Goal: Answer question/provide support: Share knowledge or assist other users

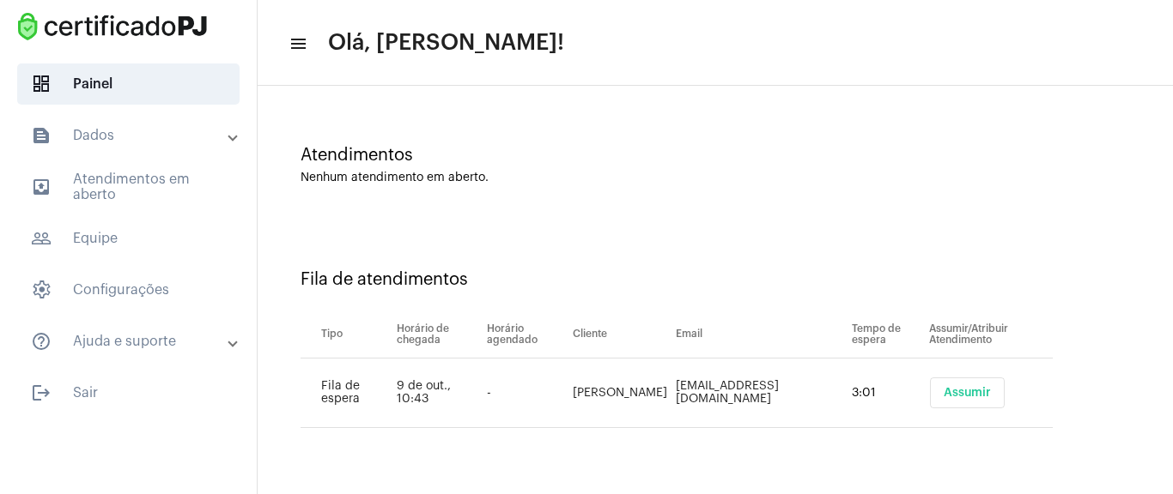
click at [943, 387] on span "Assumir" at bounding box center [966, 393] width 47 height 12
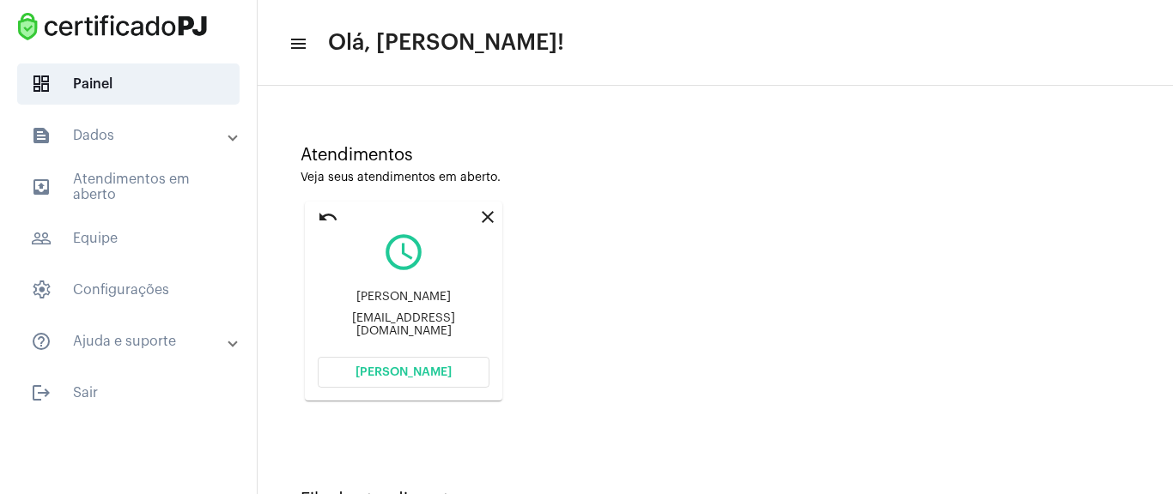
click at [358, 376] on button "[PERSON_NAME]" at bounding box center [404, 372] width 172 height 31
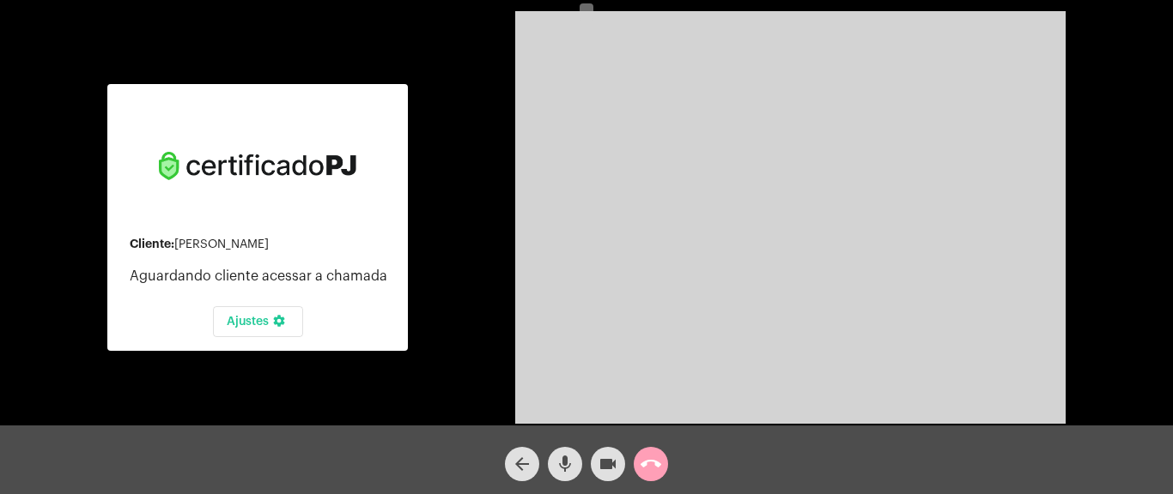
click at [664, 457] on button "call_end" at bounding box center [651, 464] width 34 height 34
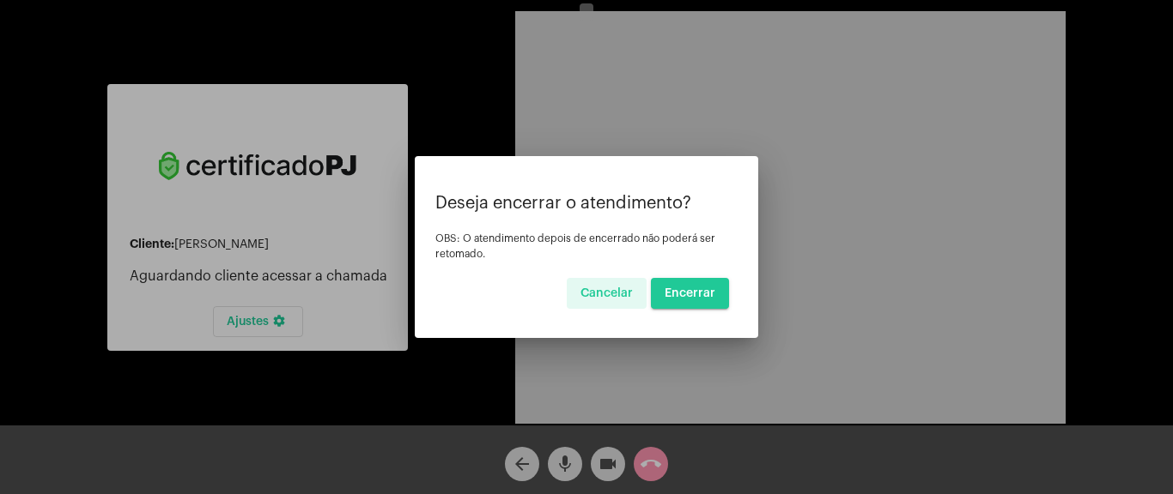
click at [690, 301] on button "Encerrar" at bounding box center [690, 293] width 78 height 31
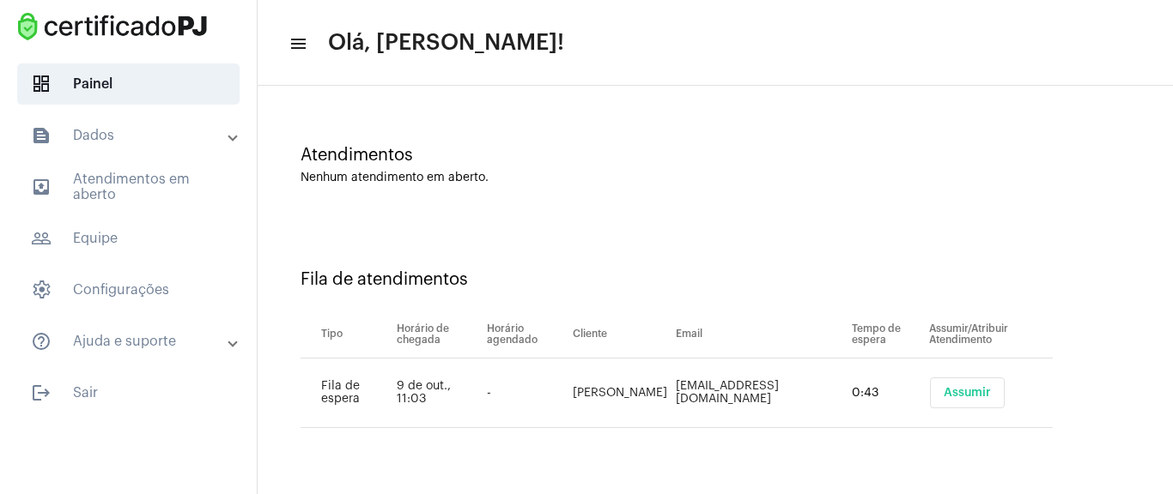
click at [991, 385] on button "Assumir" at bounding box center [967, 393] width 75 height 31
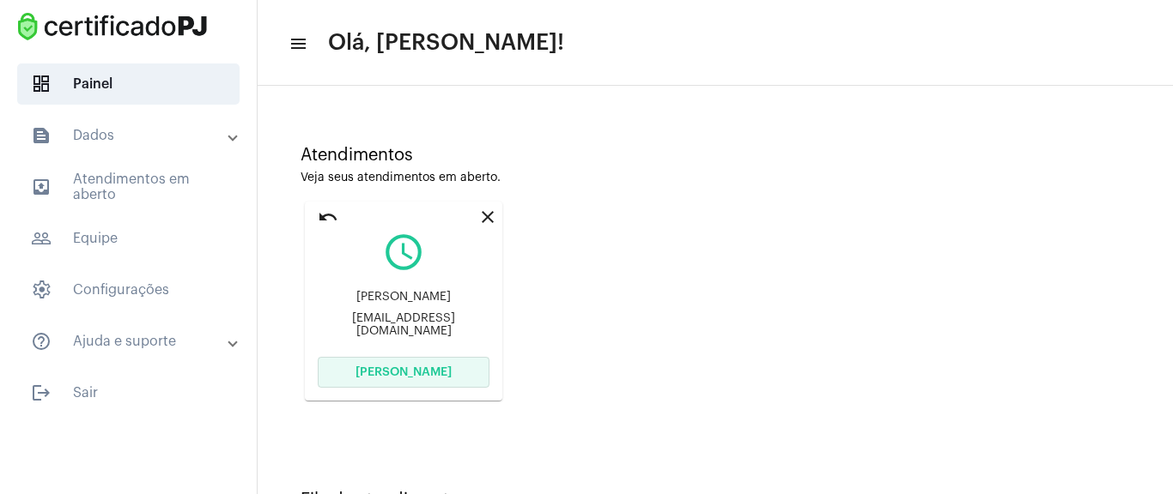
click at [462, 364] on button "[PERSON_NAME]" at bounding box center [404, 372] width 172 height 31
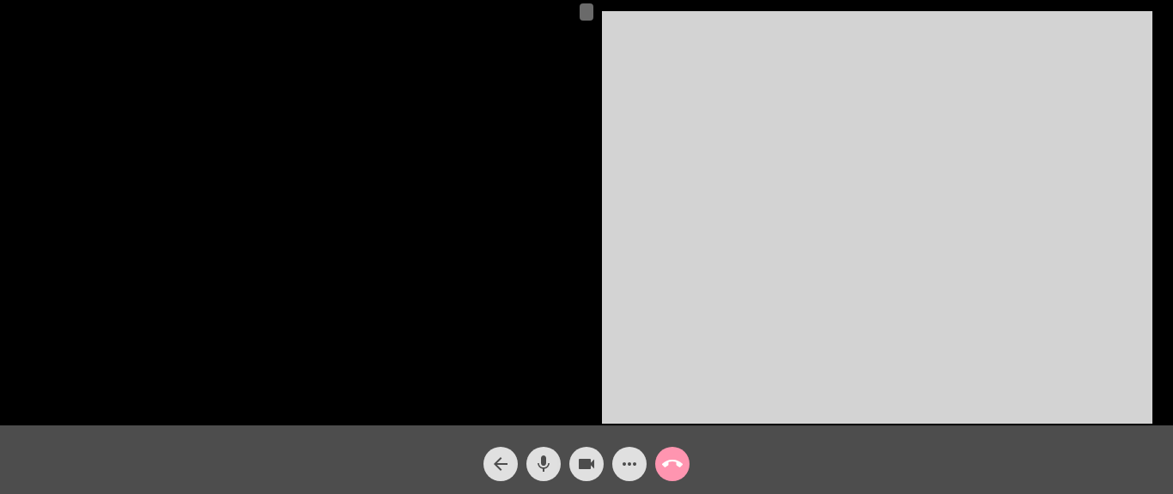
click at [397, 257] on div at bounding box center [301, 218] width 561 height 422
click at [582, 13] on span at bounding box center [586, 11] width 14 height 17
click at [415, 99] on div at bounding box center [301, 218] width 561 height 422
click at [397, 112] on div at bounding box center [301, 218] width 561 height 422
click at [161, 199] on div at bounding box center [301, 218] width 561 height 422
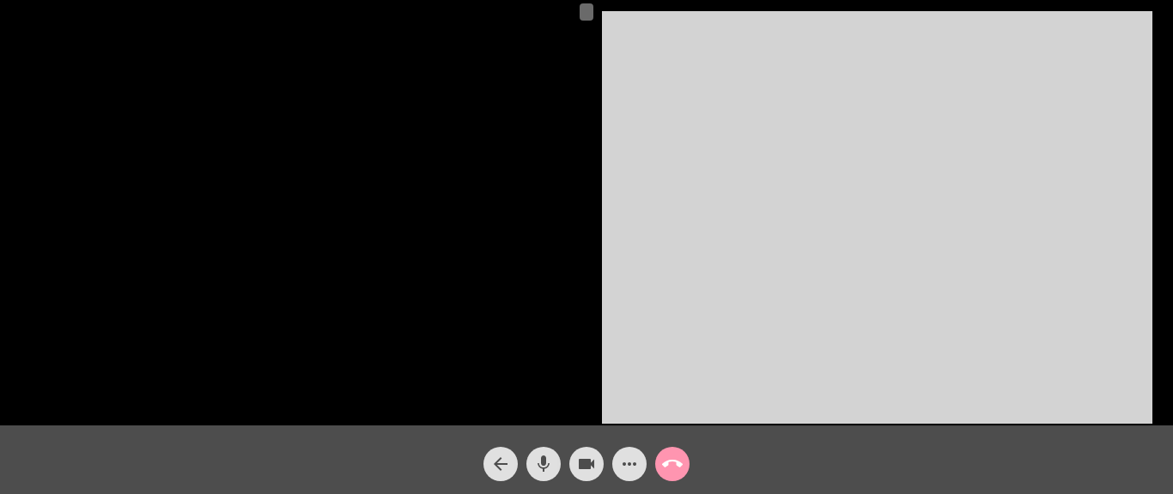
click at [171, 217] on video at bounding box center [301, 217] width 561 height 0
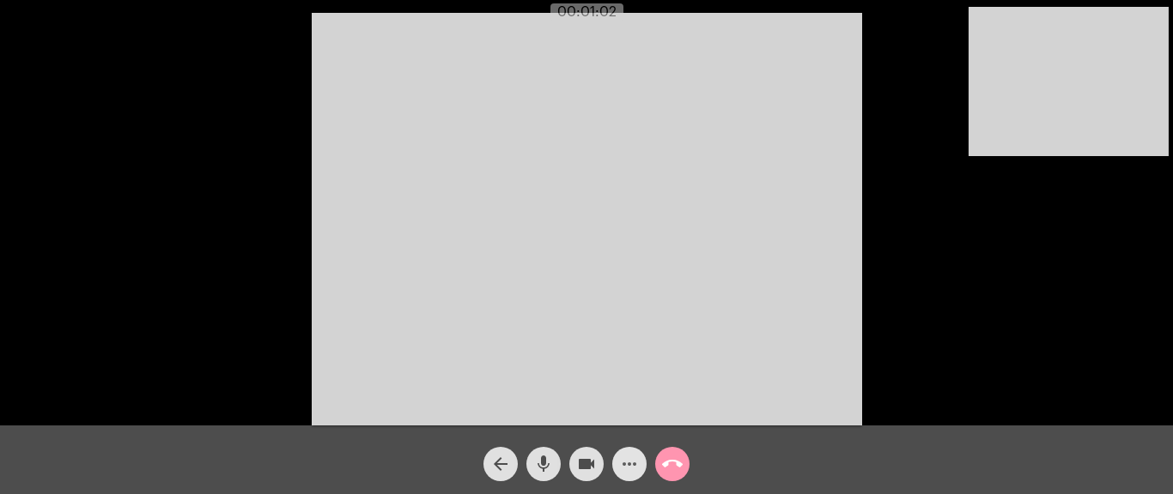
click at [636, 460] on mat-icon "more_horiz" at bounding box center [629, 464] width 21 height 21
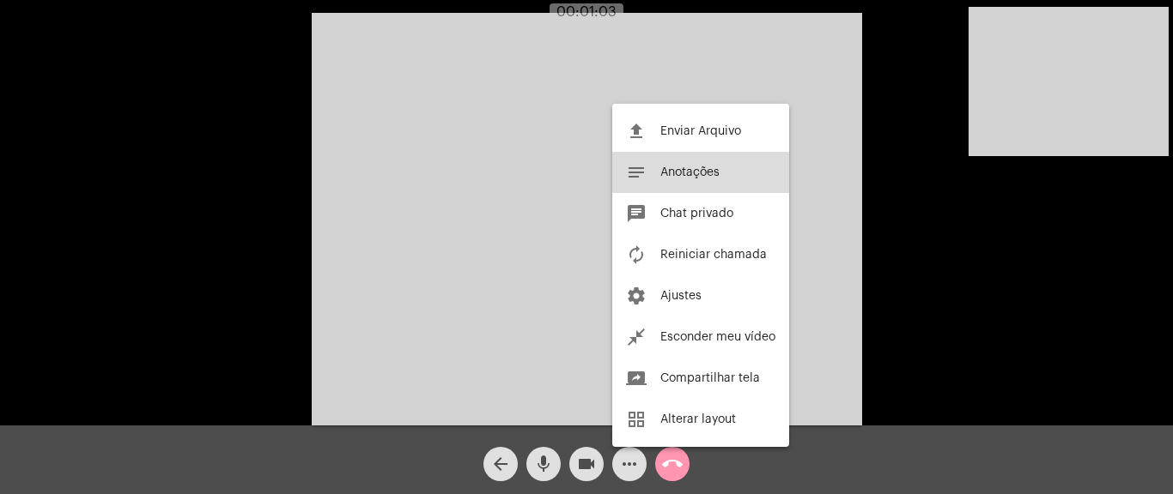
click at [716, 156] on button "notes Anotações" at bounding box center [700, 172] width 177 height 41
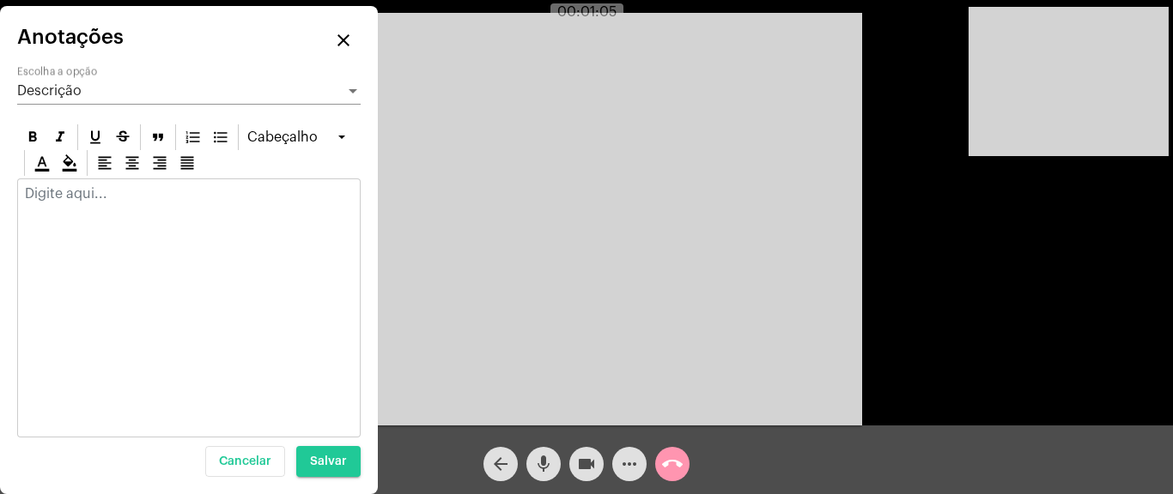
click at [87, 201] on p at bounding box center [189, 193] width 328 height 15
click at [117, 191] on p at bounding box center [189, 193] width 328 height 15
click at [351, 30] on mat-icon "close" at bounding box center [343, 40] width 21 height 21
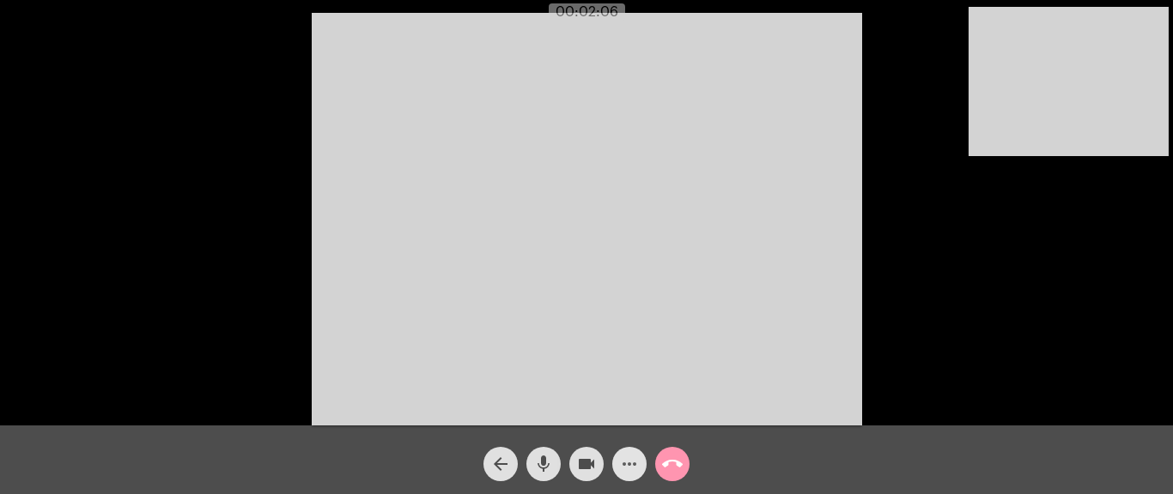
click at [634, 462] on mat-icon "more_horiz" at bounding box center [629, 464] width 21 height 21
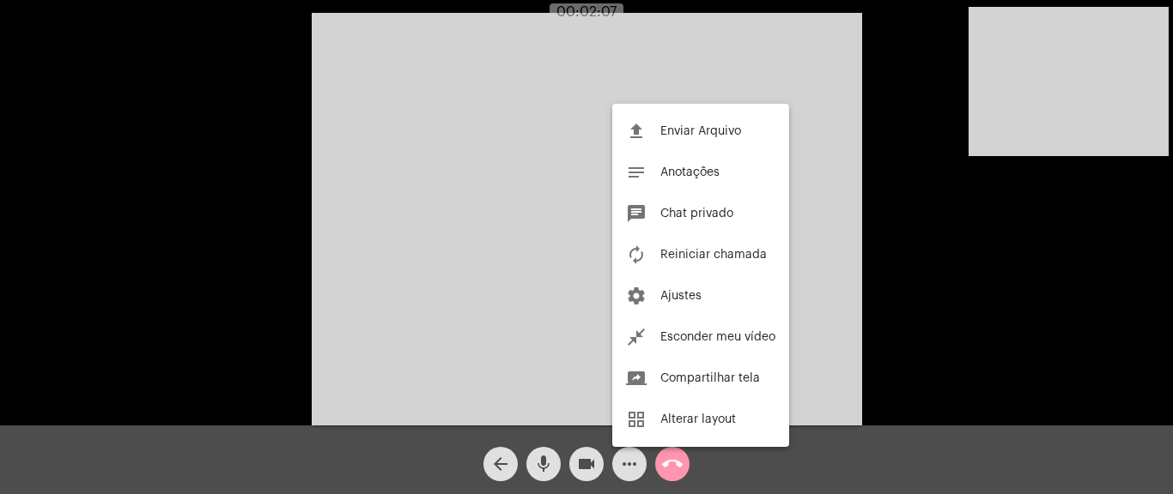
click at [622, 459] on div at bounding box center [586, 247] width 1173 height 494
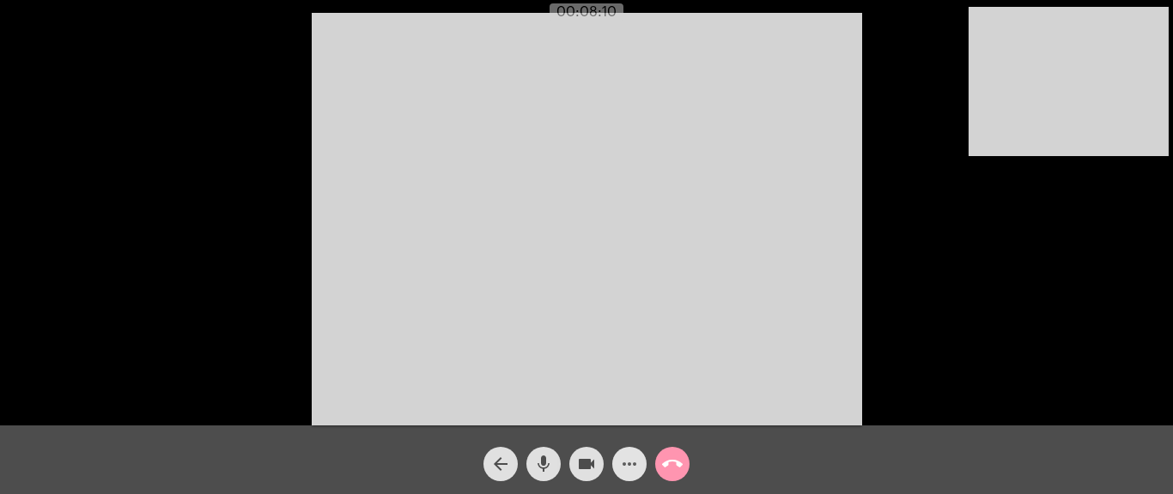
click at [634, 454] on mat-icon "more_horiz" at bounding box center [629, 464] width 21 height 21
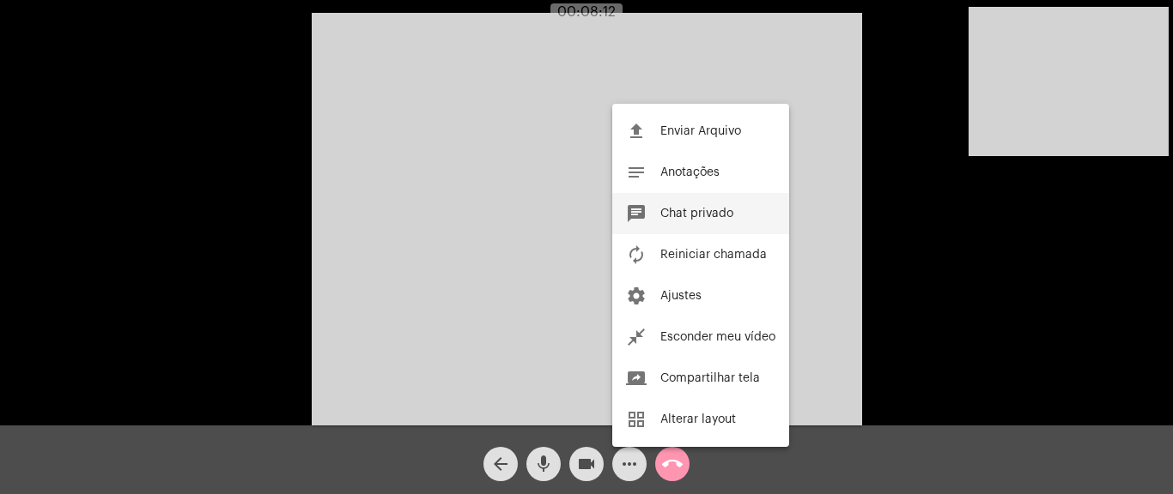
click at [713, 213] on span "Chat privado" at bounding box center [696, 214] width 73 height 12
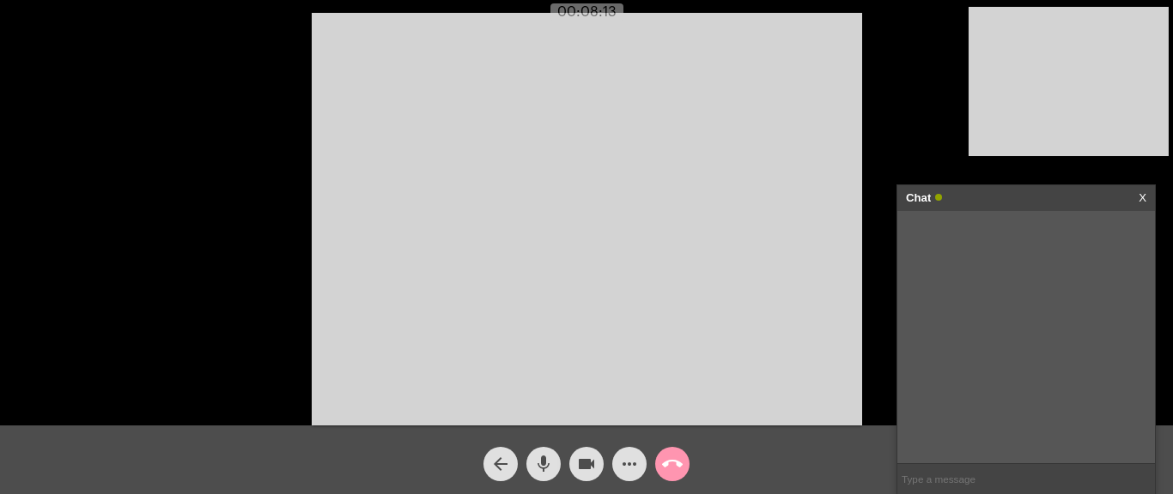
click at [973, 487] on input "text" at bounding box center [1026, 479] width 258 height 30
paste input "[URL][DOMAIN_NAME]"
type input "[URL][DOMAIN_NAME]"
click at [668, 461] on mat-icon "call_end" at bounding box center [672, 464] width 21 height 21
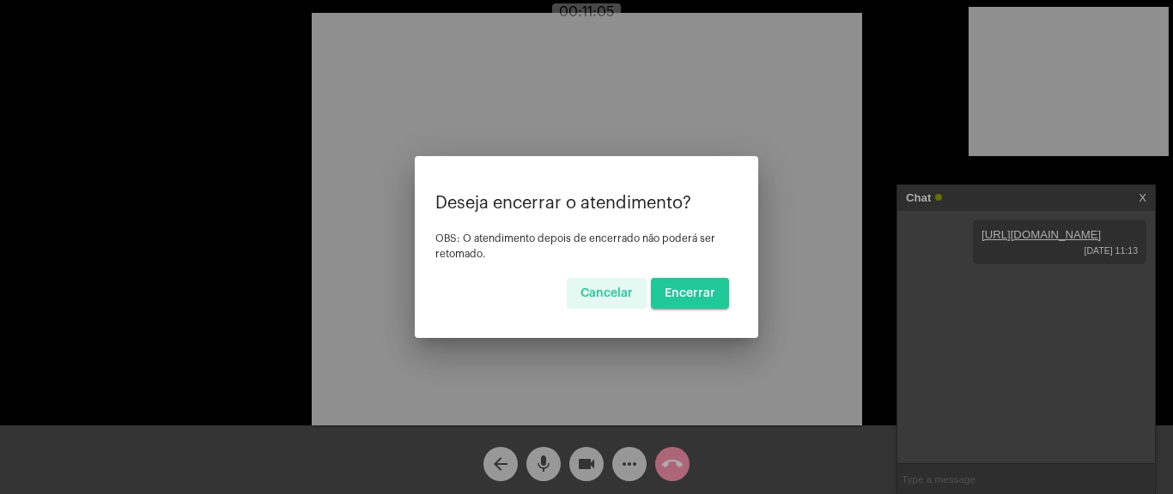
click at [712, 290] on span "Encerrar" at bounding box center [689, 294] width 51 height 12
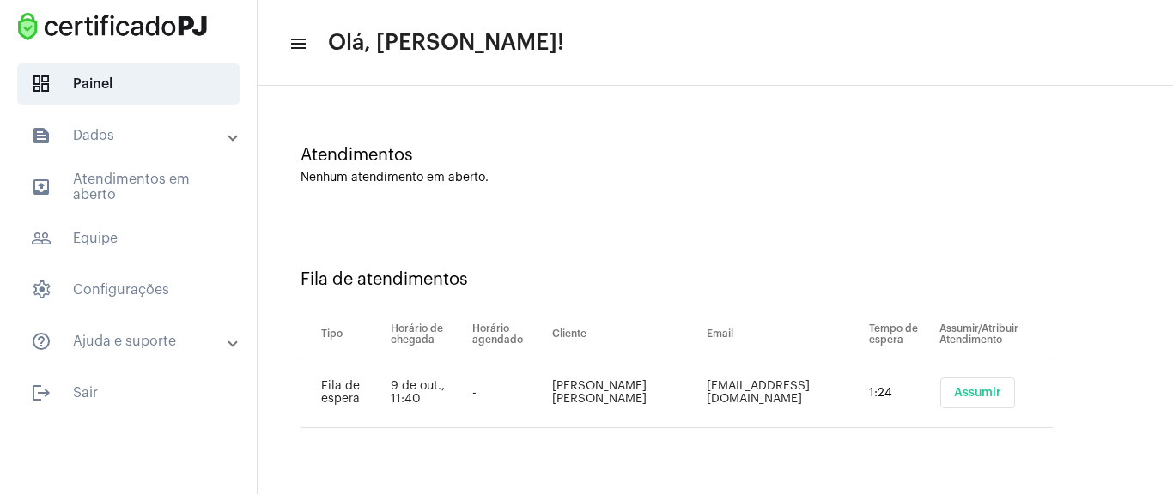
click at [985, 411] on td "Assumir" at bounding box center [994, 394] width 118 height 70
click at [982, 387] on span "Assumir" at bounding box center [977, 393] width 47 height 12
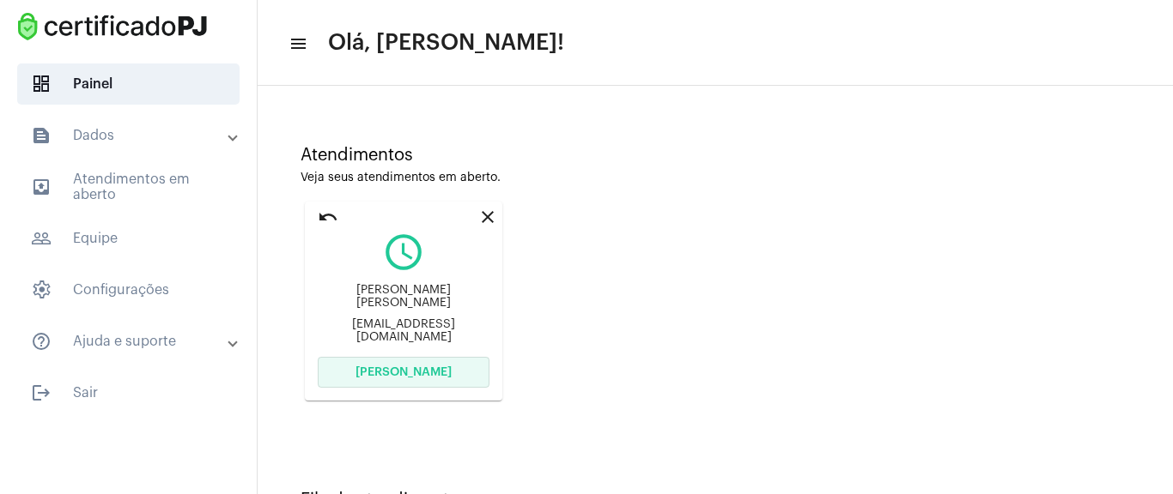
click at [440, 370] on span "[PERSON_NAME]" at bounding box center [403, 373] width 96 height 12
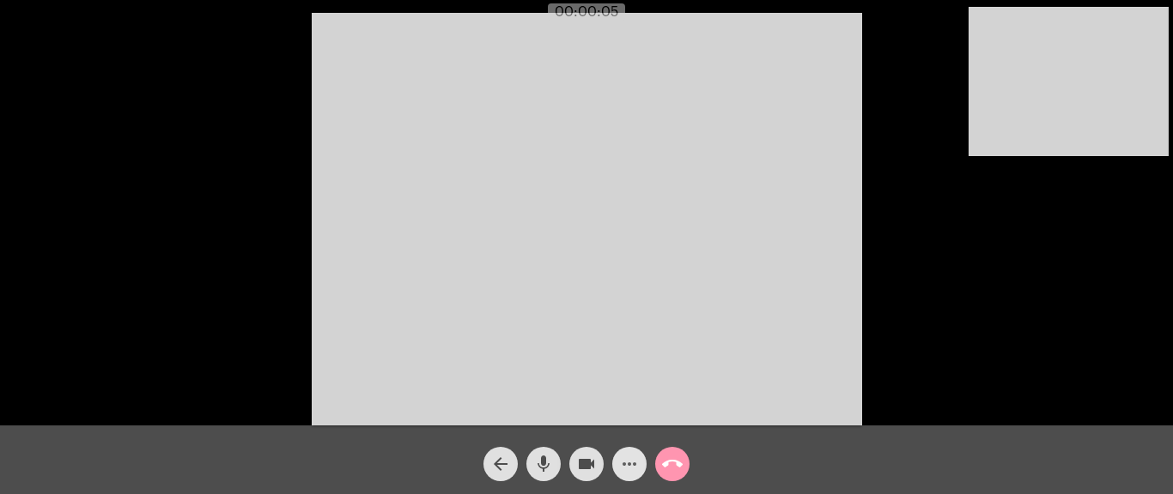
click at [635, 454] on mat-icon "more_horiz" at bounding box center [629, 464] width 21 height 21
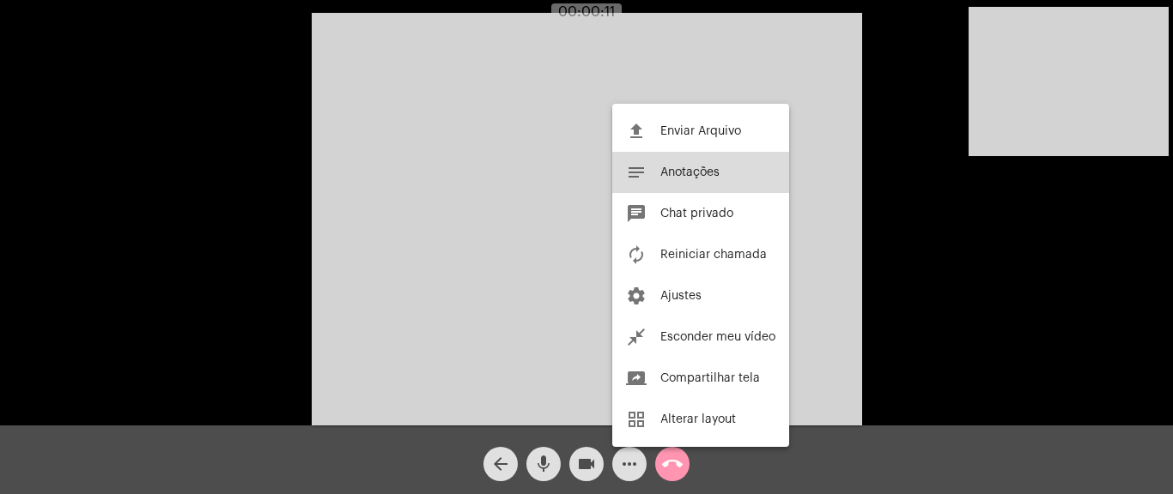
click at [681, 182] on button "notes Anotações" at bounding box center [700, 172] width 177 height 41
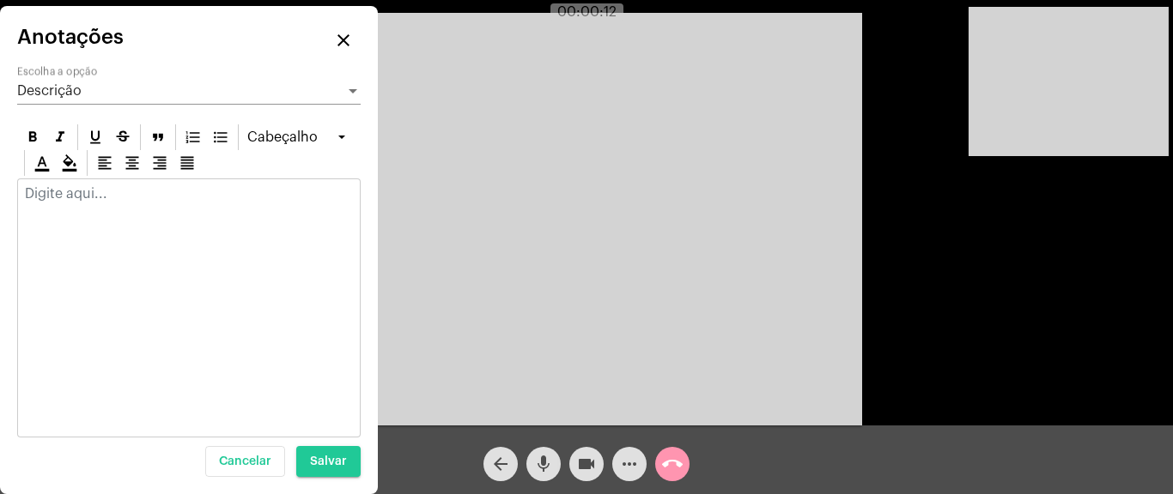
click at [76, 192] on p at bounding box center [189, 193] width 328 height 15
drag, startPoint x: 341, startPoint y: 46, endPoint x: 349, endPoint y: 42, distance: 8.8
click at [345, 44] on mat-icon "close" at bounding box center [343, 40] width 21 height 21
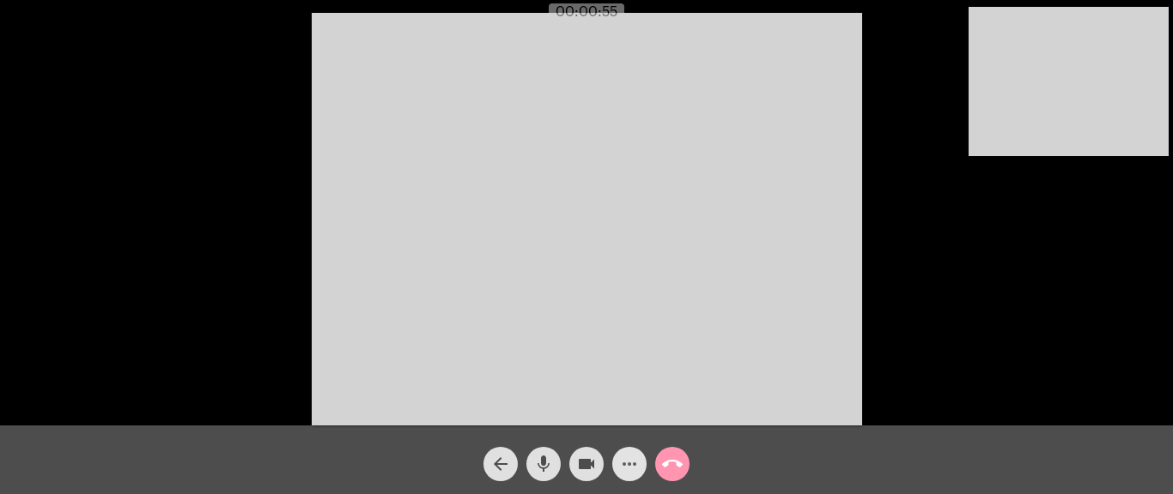
click at [638, 458] on mat-icon "more_horiz" at bounding box center [629, 464] width 21 height 21
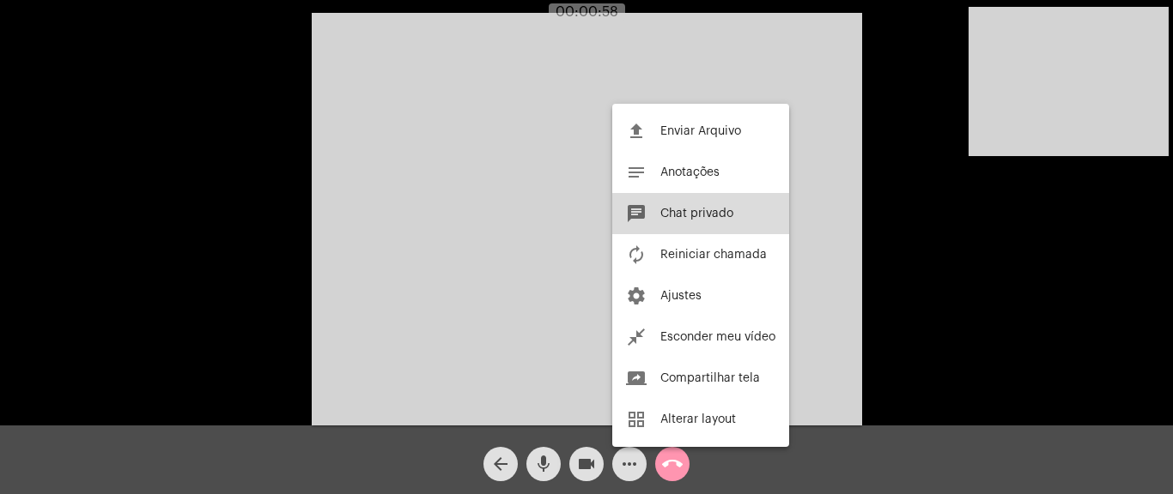
click at [719, 217] on span "Chat privado" at bounding box center [696, 214] width 73 height 12
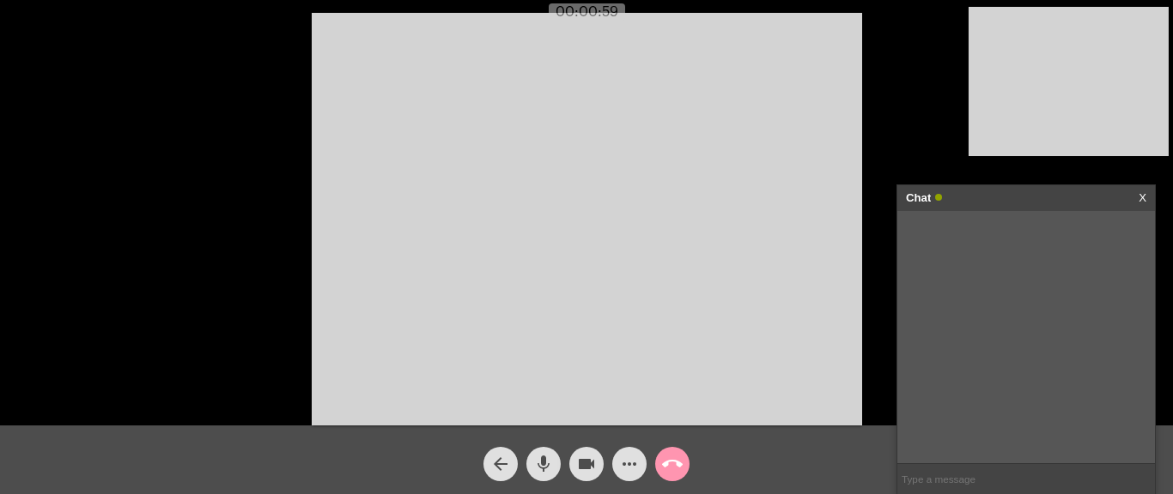
click at [1011, 472] on input "text" at bounding box center [1026, 479] width 258 height 30
paste input "[URL][DOMAIN_NAME]"
type input "[URL][DOMAIN_NAME]"
click at [675, 457] on mat-icon "call_end" at bounding box center [672, 464] width 21 height 21
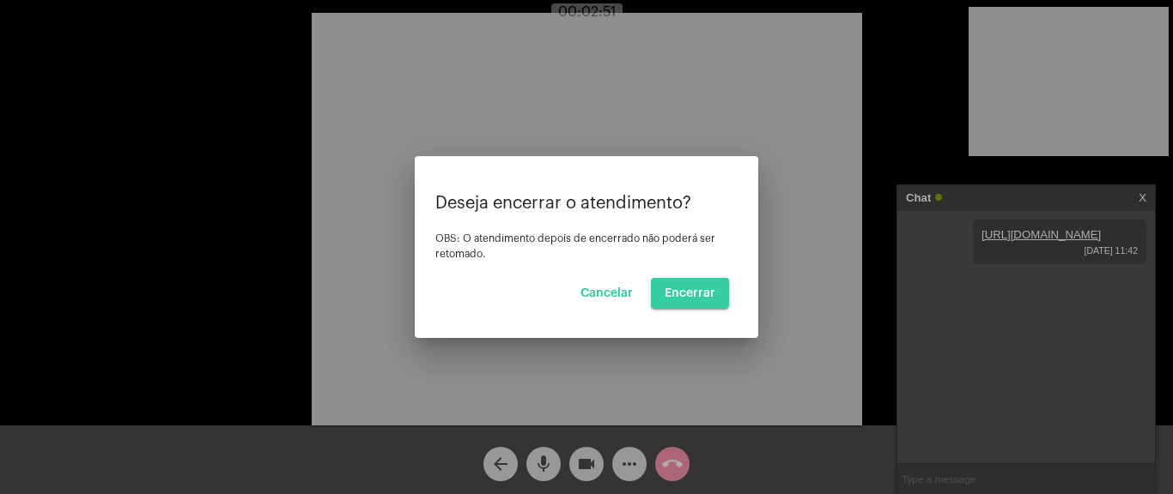
click at [716, 288] on button "Encerrar" at bounding box center [690, 293] width 78 height 31
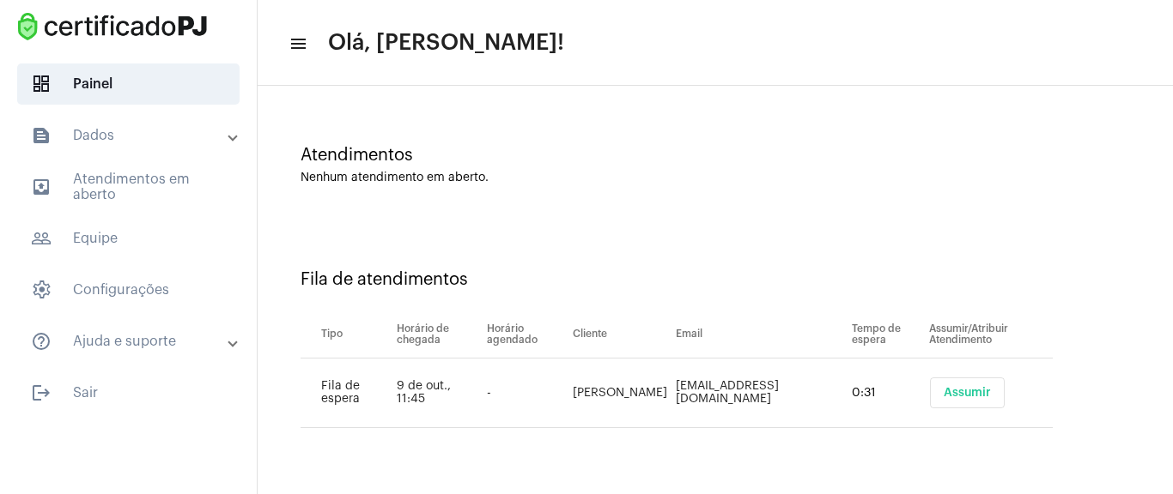
click at [935, 385] on button "Assumir" at bounding box center [967, 393] width 75 height 31
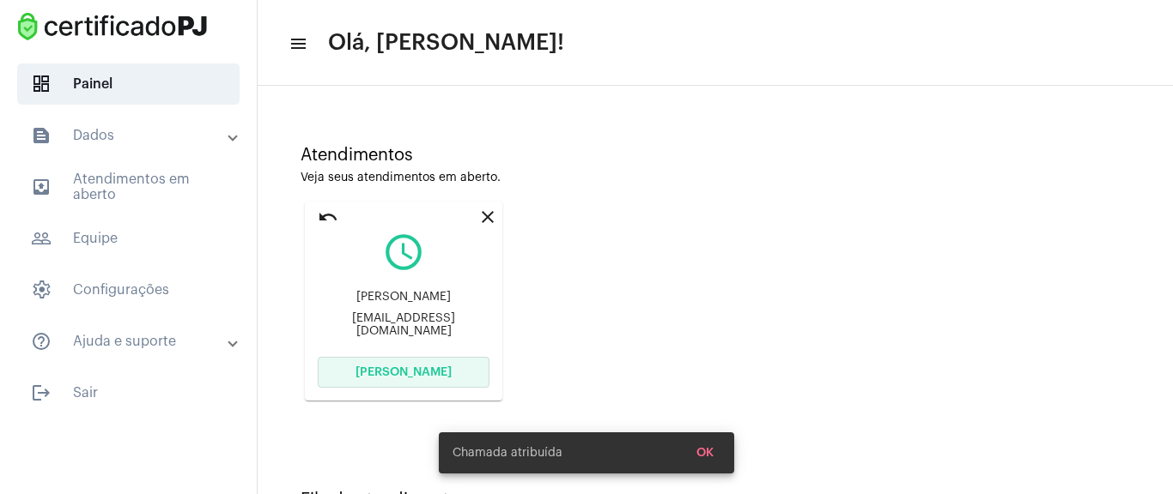
click at [395, 368] on span "[PERSON_NAME]" at bounding box center [403, 373] width 96 height 12
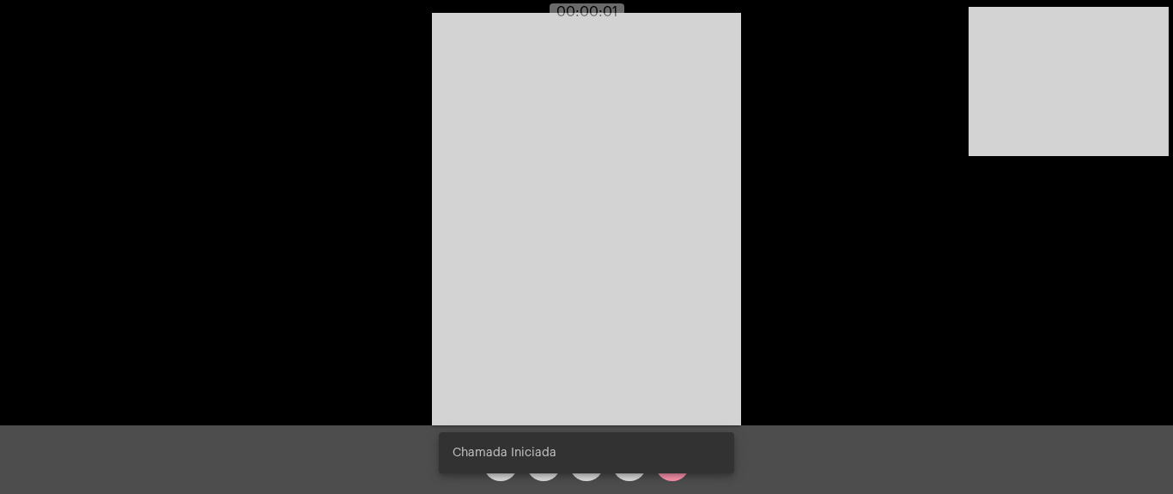
click at [931, 135] on div "Acessando Câmera e Microfone..." at bounding box center [586, 217] width 1169 height 426
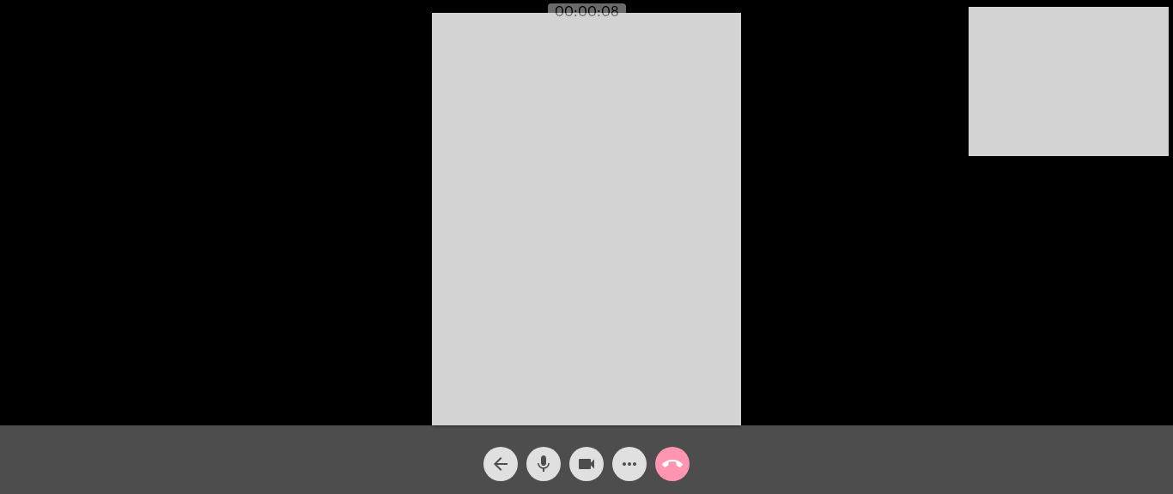
click at [634, 460] on mat-icon "more_horiz" at bounding box center [629, 464] width 21 height 21
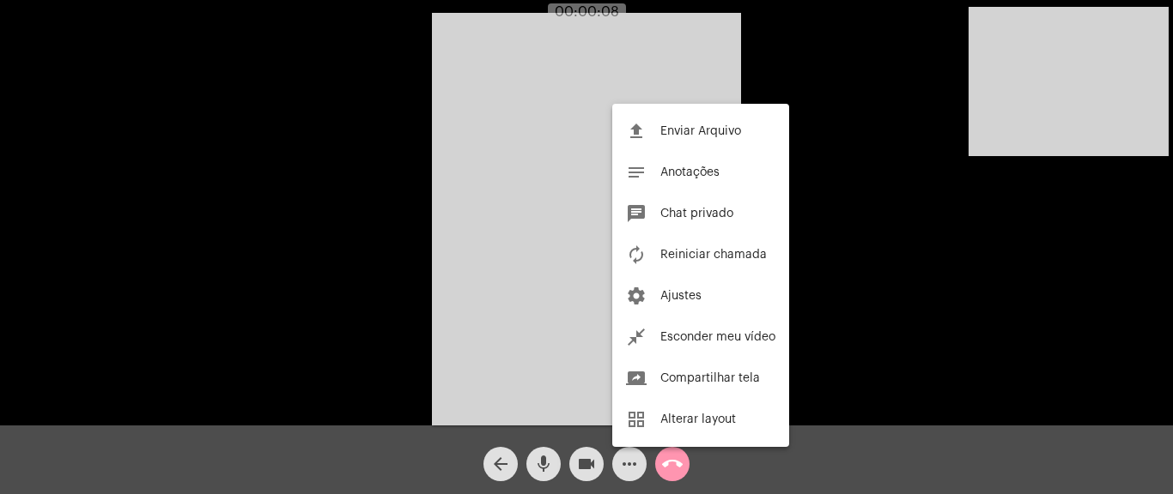
click at [628, 459] on div at bounding box center [586, 247] width 1173 height 494
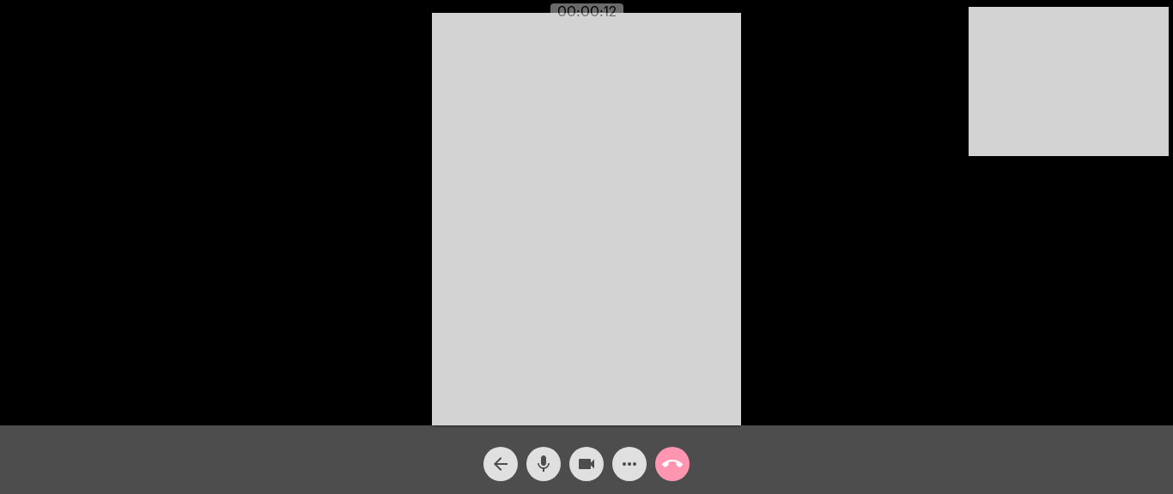
click at [634, 471] on mat-icon "more_horiz" at bounding box center [629, 464] width 21 height 21
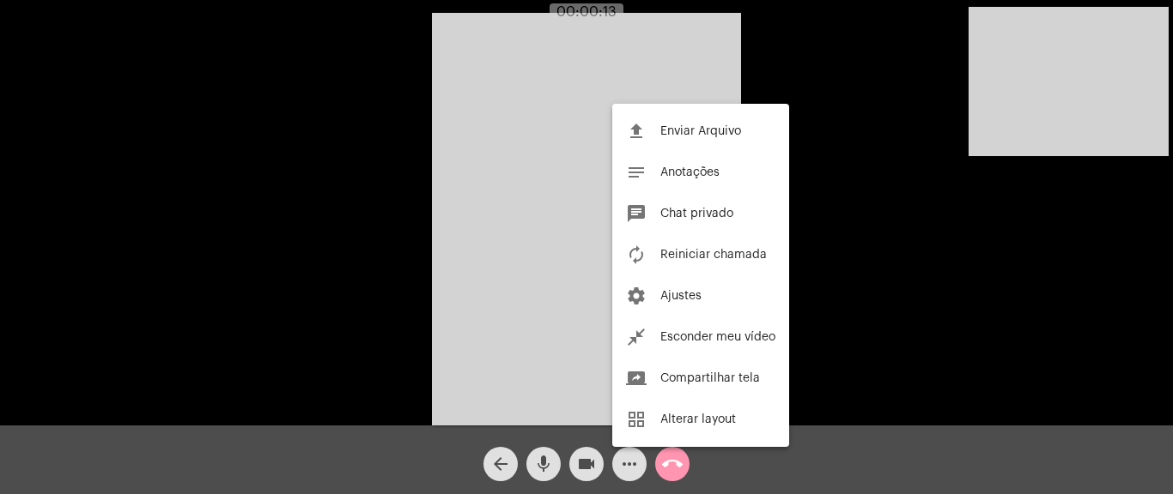
click at [399, 183] on div at bounding box center [586, 247] width 1173 height 494
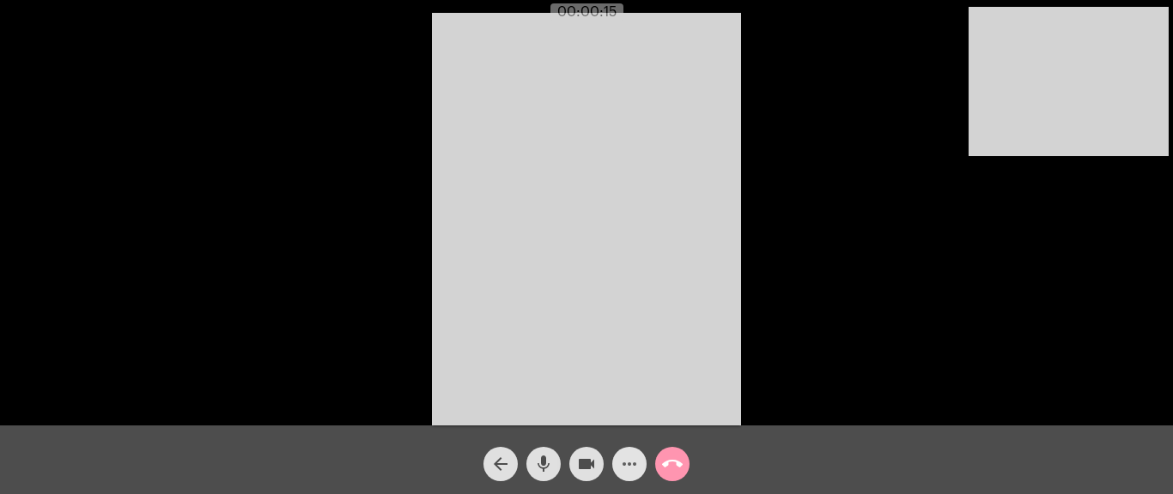
click at [624, 452] on span "more_horiz" at bounding box center [629, 464] width 21 height 34
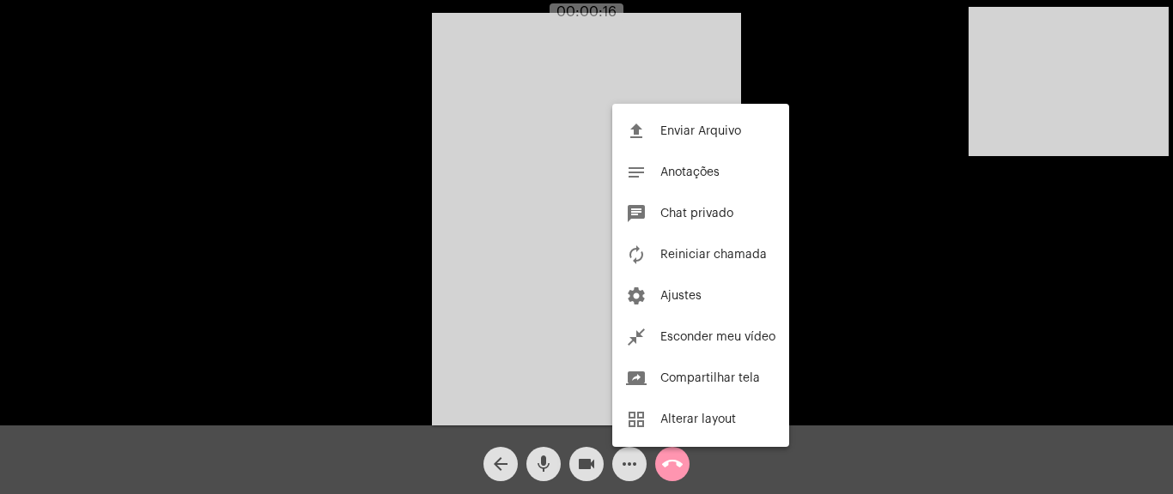
click at [486, 167] on div at bounding box center [586, 247] width 1173 height 494
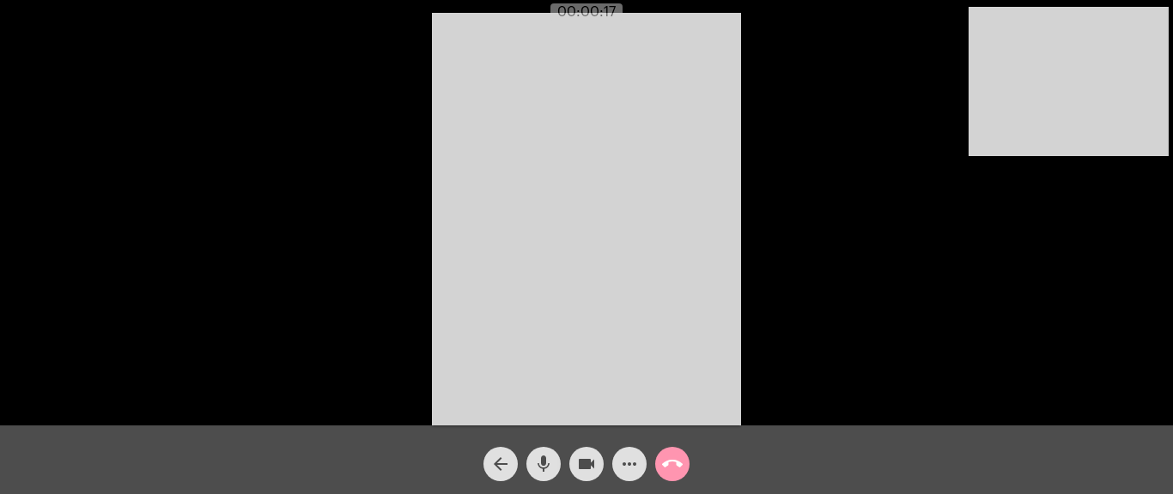
click at [638, 459] on mat-icon "more_horiz" at bounding box center [629, 464] width 21 height 21
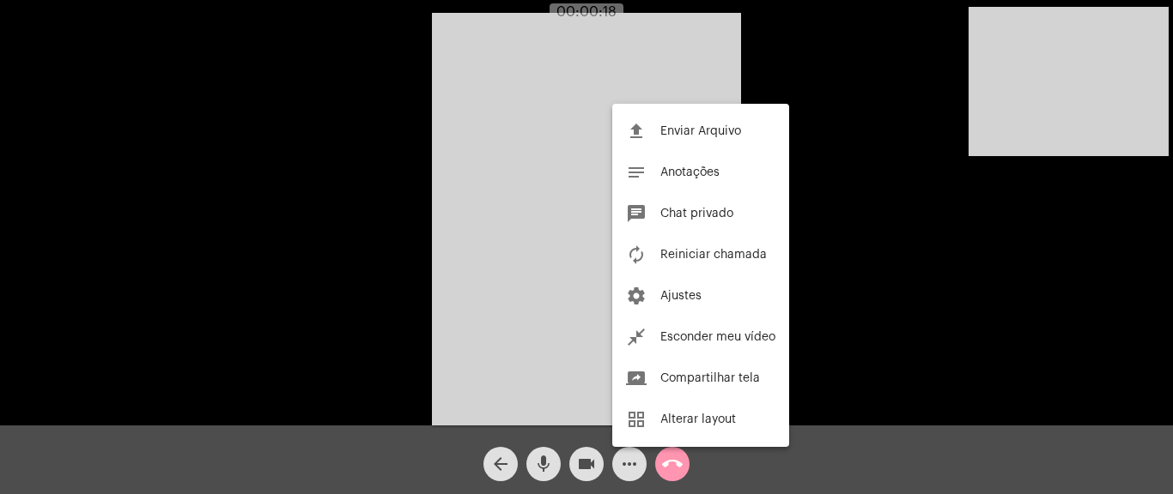
click at [635, 459] on div at bounding box center [586, 247] width 1173 height 494
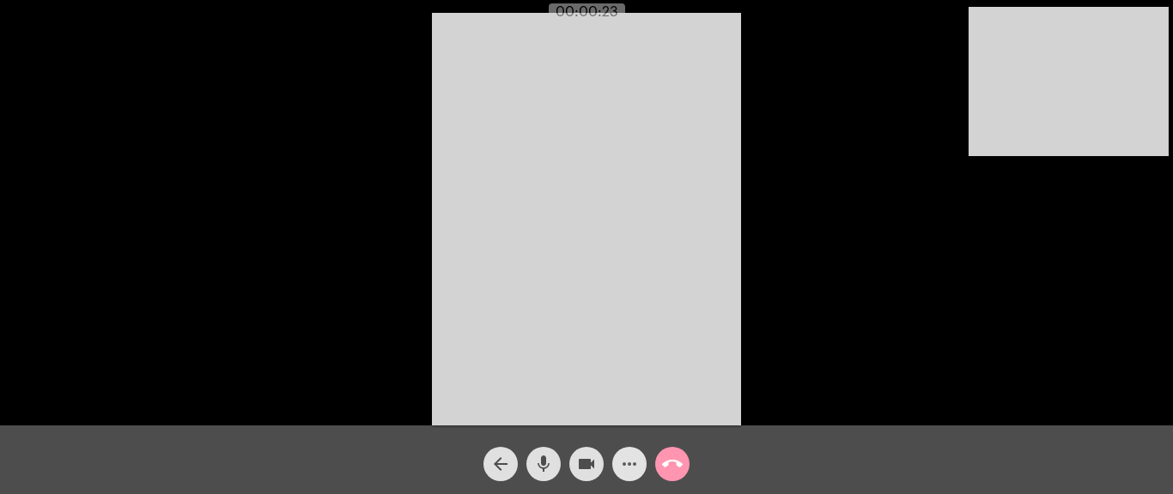
click at [627, 457] on mat-icon "more_horiz" at bounding box center [629, 464] width 21 height 21
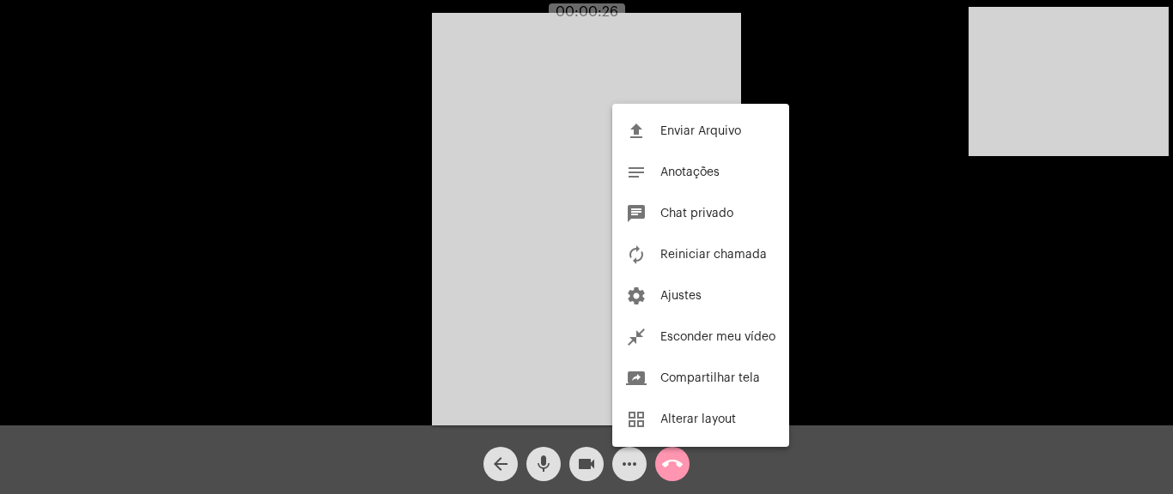
click at [853, 208] on div at bounding box center [586, 247] width 1173 height 494
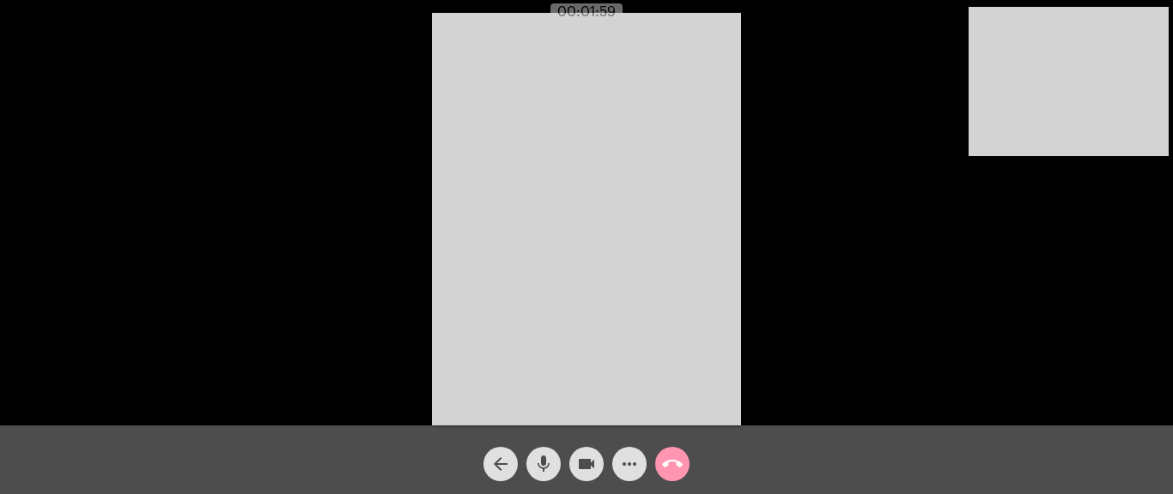
click at [620, 468] on mat-icon "more_horiz" at bounding box center [629, 464] width 21 height 21
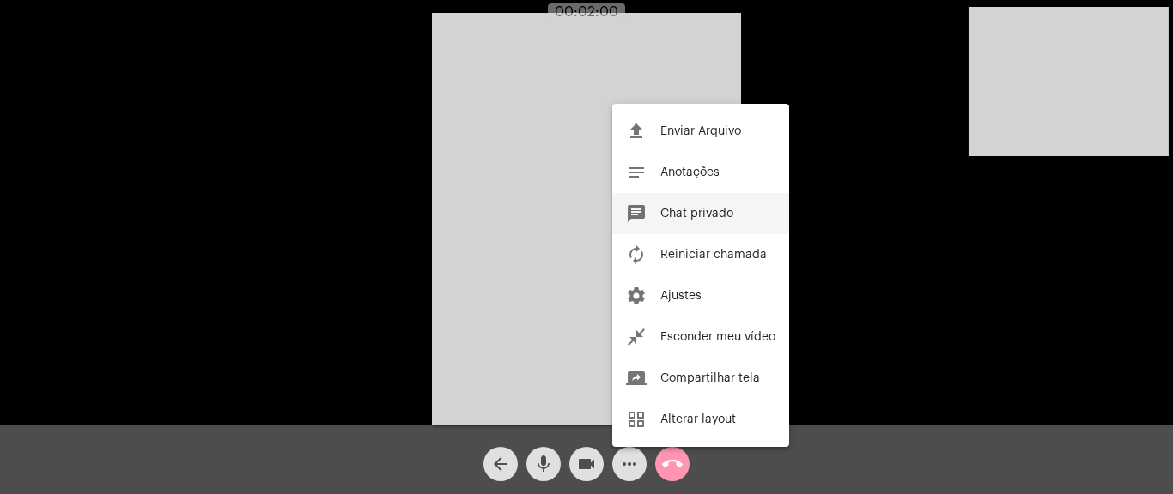
click at [711, 204] on button "chat Chat privado" at bounding box center [700, 213] width 177 height 41
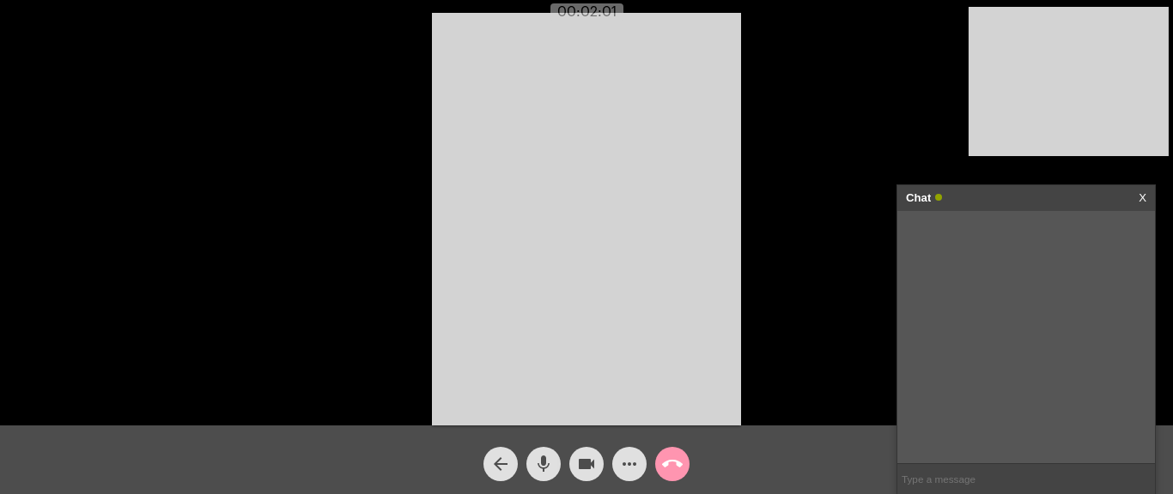
click at [932, 476] on input "text" at bounding box center [1026, 479] width 258 height 30
paste input "17 98202-3623"
type input "17 98202-3623"
click at [676, 459] on mat-icon "call_end" at bounding box center [672, 464] width 21 height 21
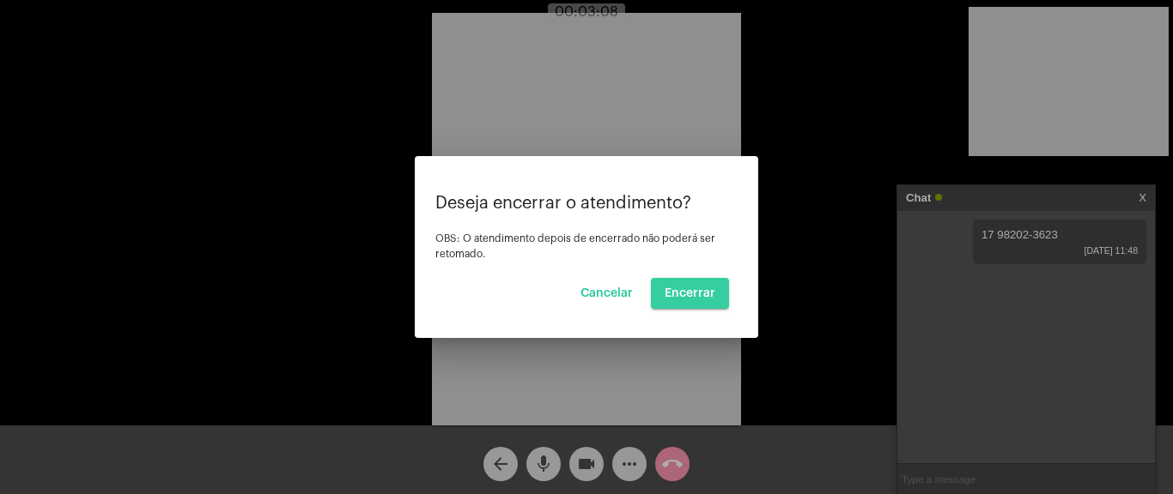
click at [697, 284] on button "Encerrar" at bounding box center [690, 293] width 78 height 31
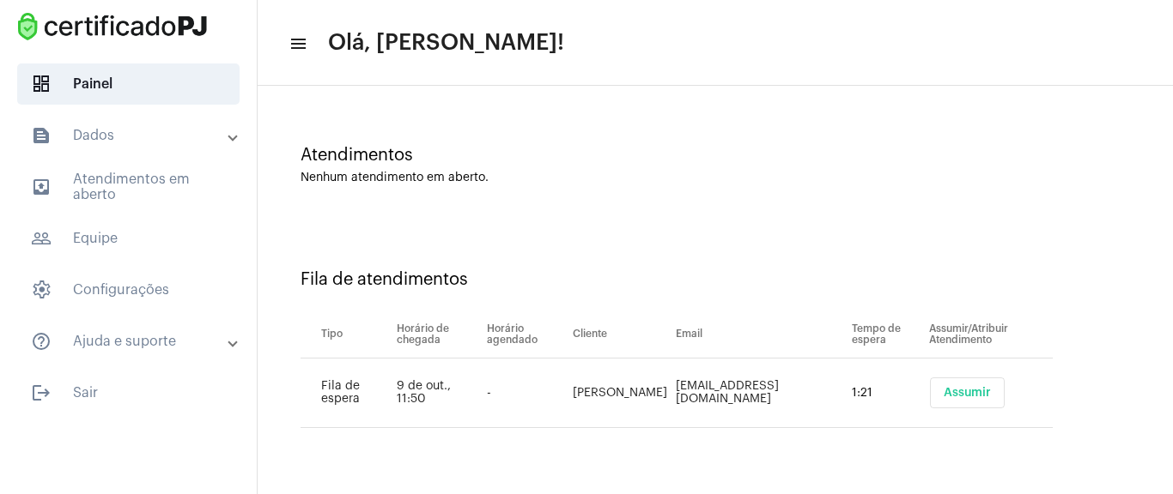
click at [994, 398] on button "Assumir" at bounding box center [967, 393] width 75 height 31
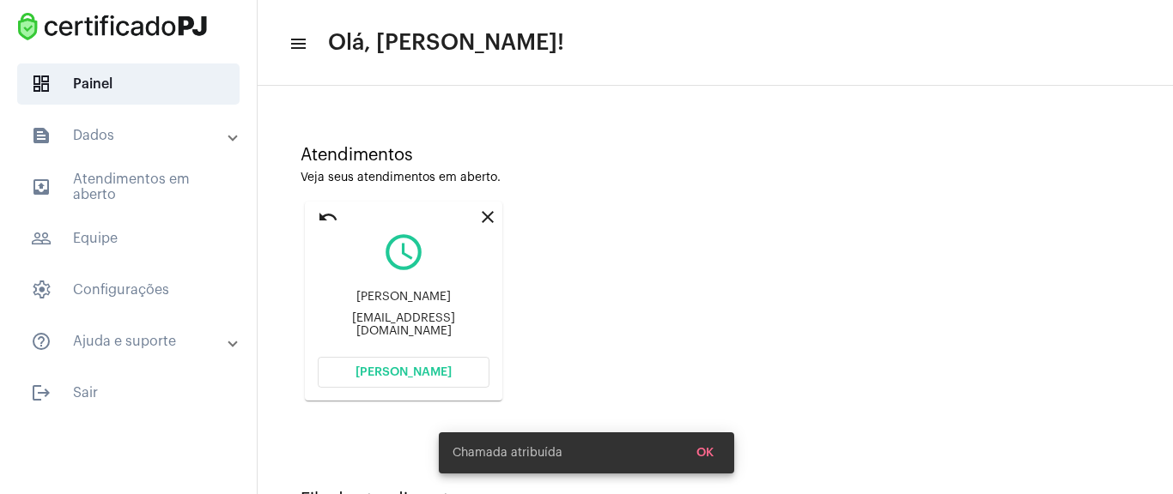
click at [437, 371] on span "[PERSON_NAME]" at bounding box center [403, 373] width 96 height 12
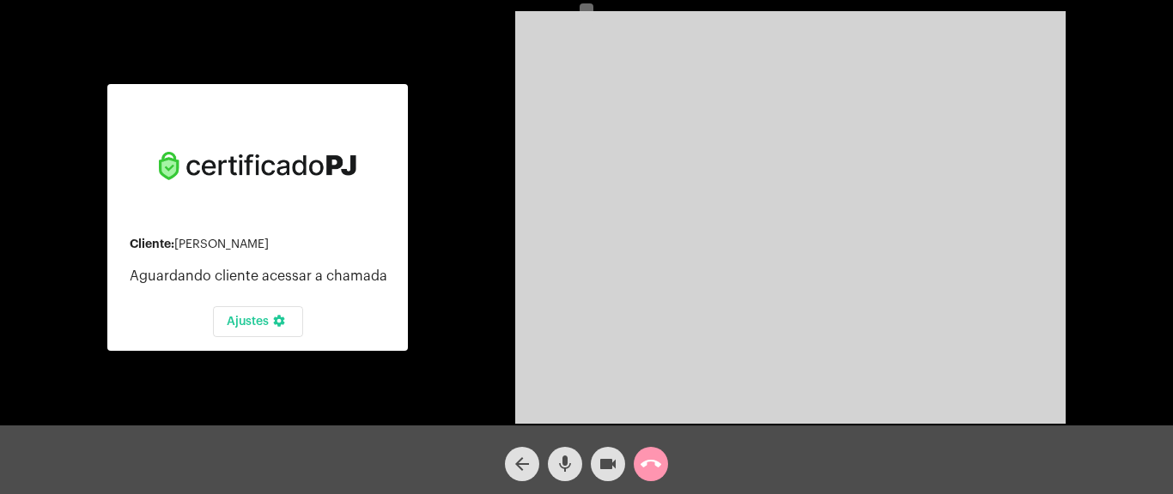
click at [303, 144] on div at bounding box center [258, 166] width 172 height 137
click at [260, 211] on div at bounding box center [258, 166] width 172 height 137
click at [267, 214] on div at bounding box center [258, 166] width 172 height 137
drag, startPoint x: 268, startPoint y: 223, endPoint x: 385, endPoint y: 21, distance: 233.5
click at [269, 223] on div at bounding box center [258, 166] width 172 height 137
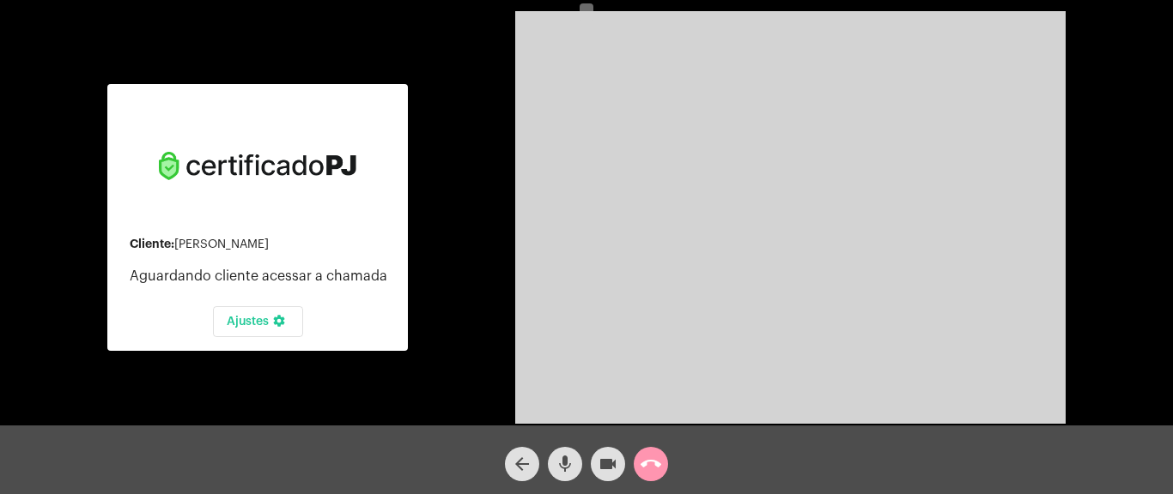
click at [655, 470] on mat-icon "call_end" at bounding box center [650, 464] width 21 height 21
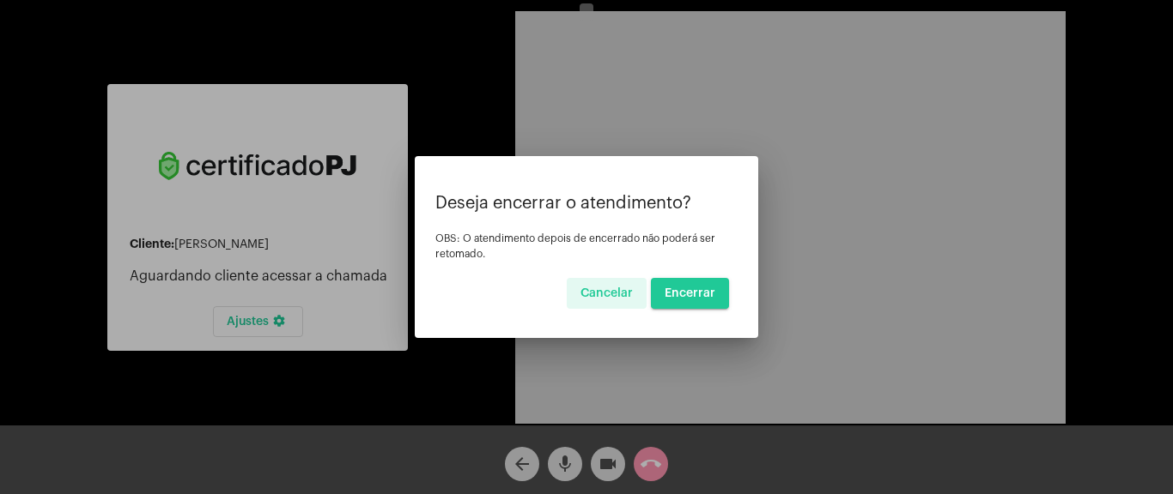
click at [697, 286] on button "Encerrar" at bounding box center [690, 293] width 78 height 31
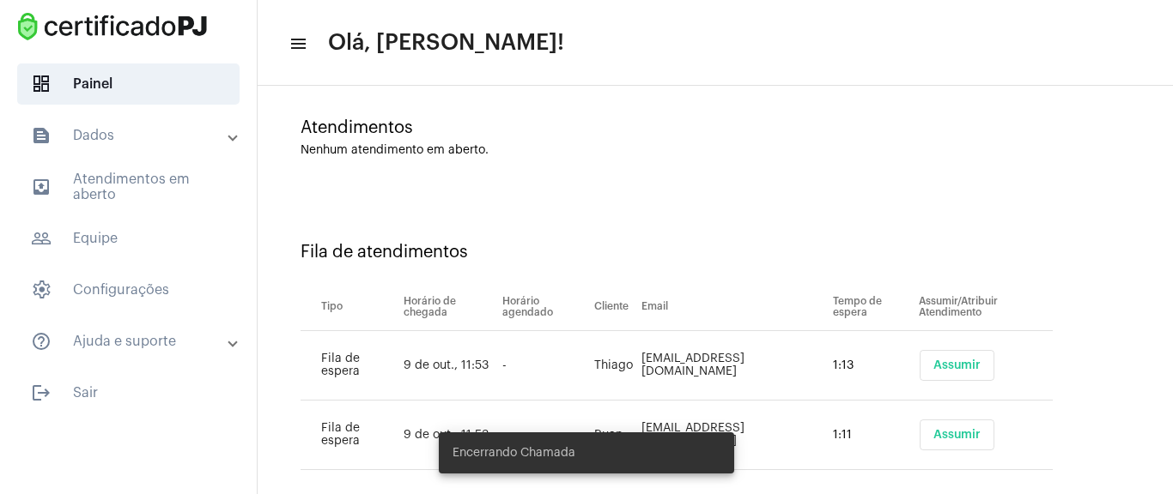
scroll to position [50, 0]
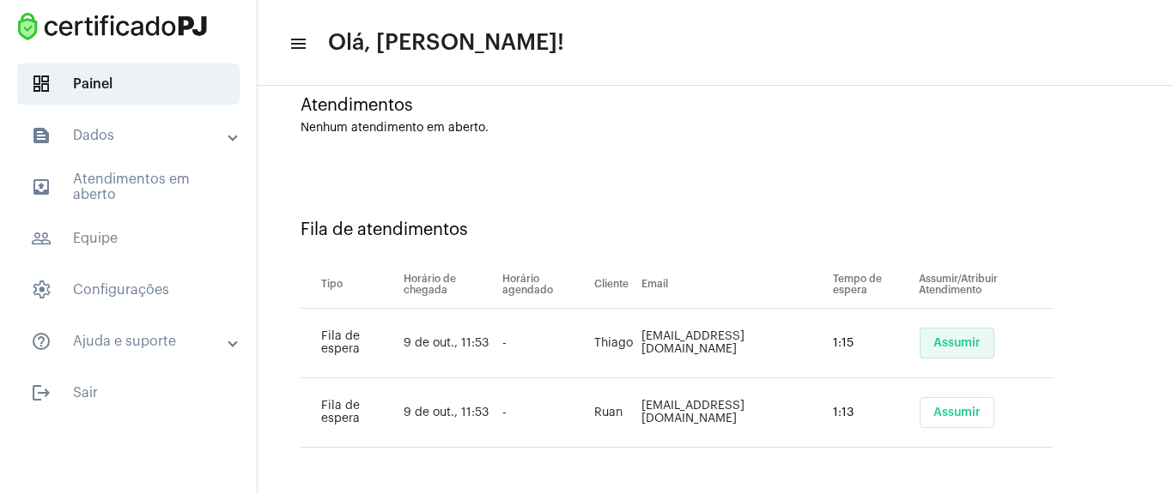
click at [953, 331] on button "Assumir" at bounding box center [956, 343] width 75 height 31
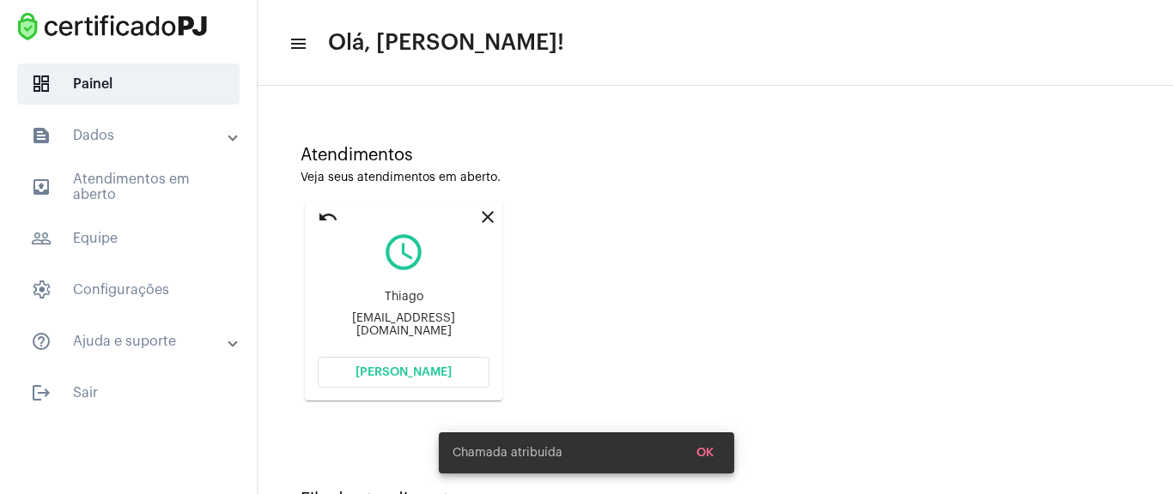
click at [461, 363] on button "[PERSON_NAME]" at bounding box center [404, 372] width 172 height 31
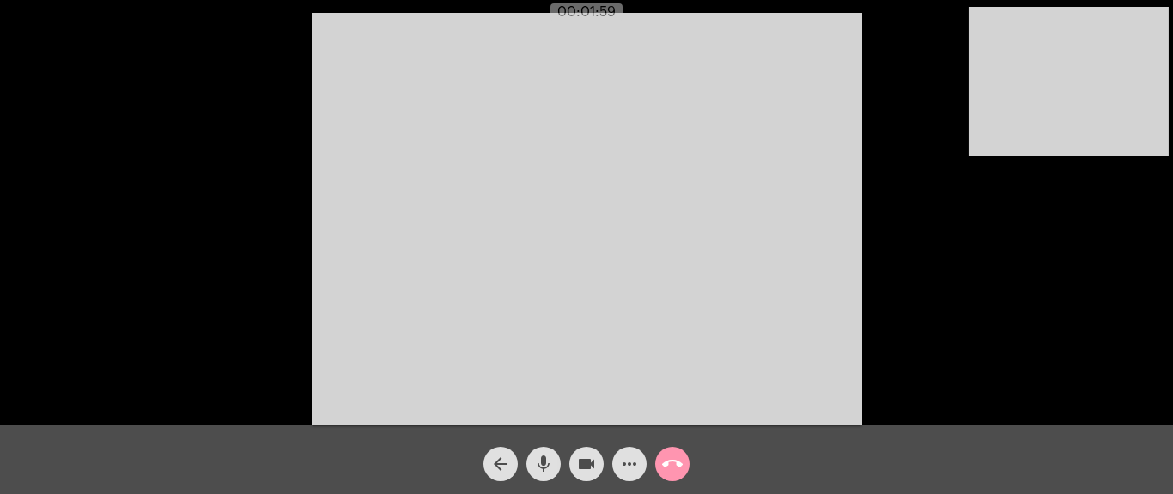
click at [624, 461] on mat-icon "more_horiz" at bounding box center [629, 464] width 21 height 21
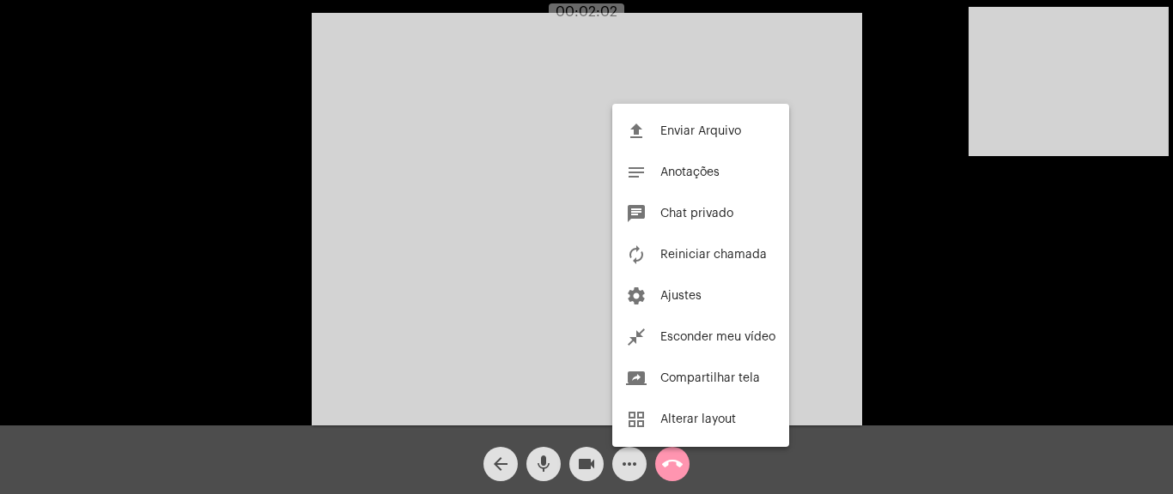
click at [408, 347] on div at bounding box center [586, 247] width 1173 height 494
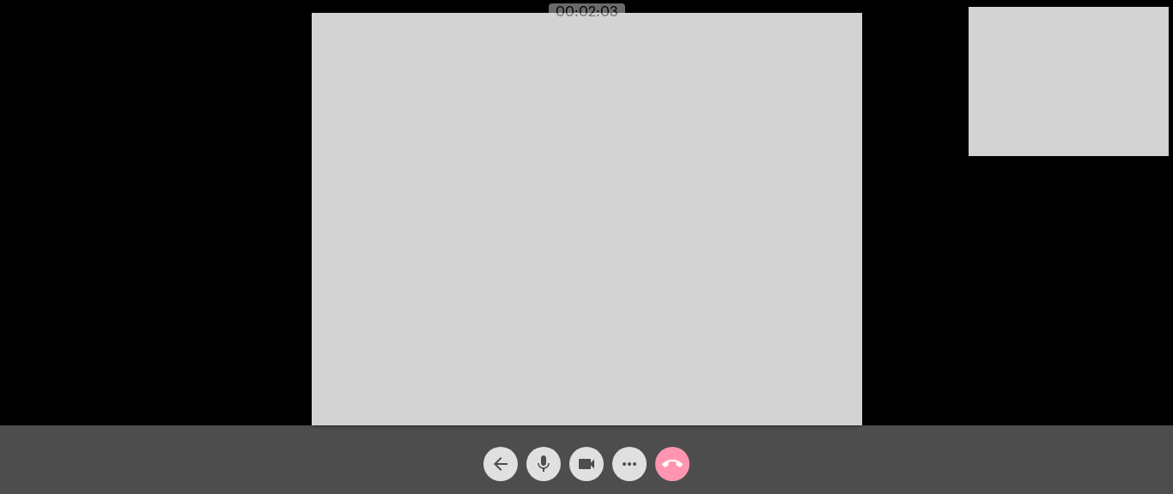
click at [634, 476] on span "more_horiz" at bounding box center [629, 464] width 21 height 34
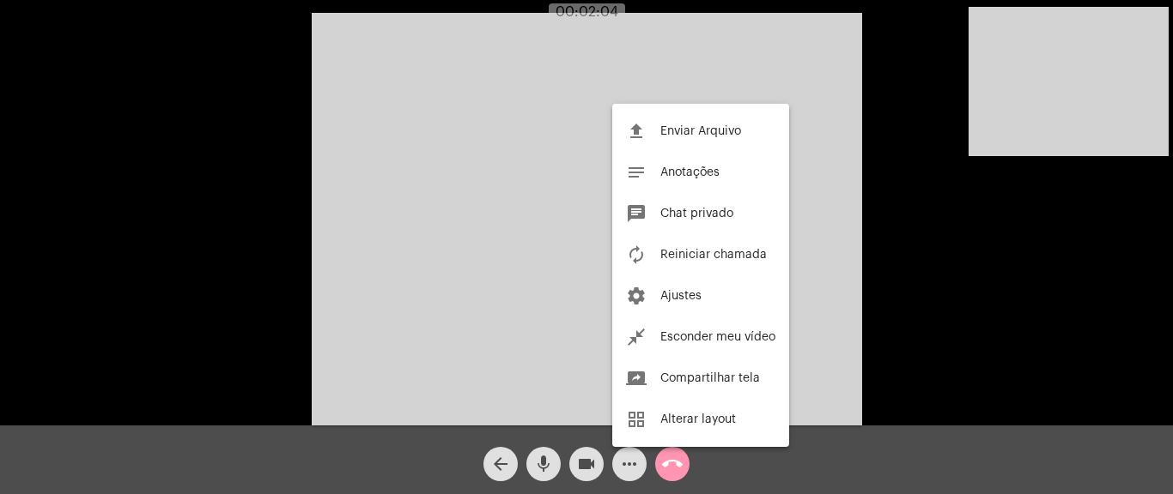
click at [853, 214] on div at bounding box center [586, 247] width 1173 height 494
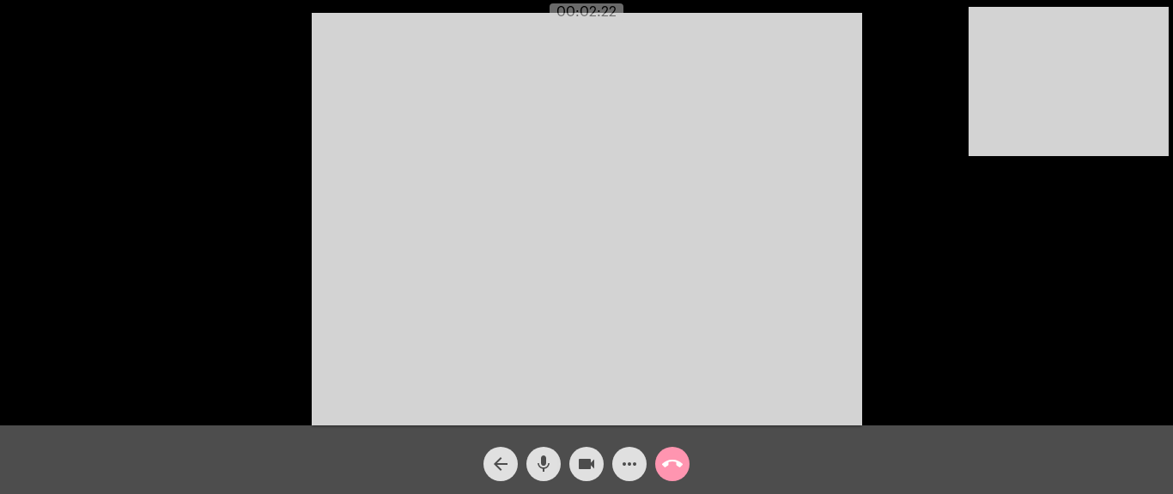
click at [624, 464] on mat-icon "more_horiz" at bounding box center [629, 464] width 21 height 21
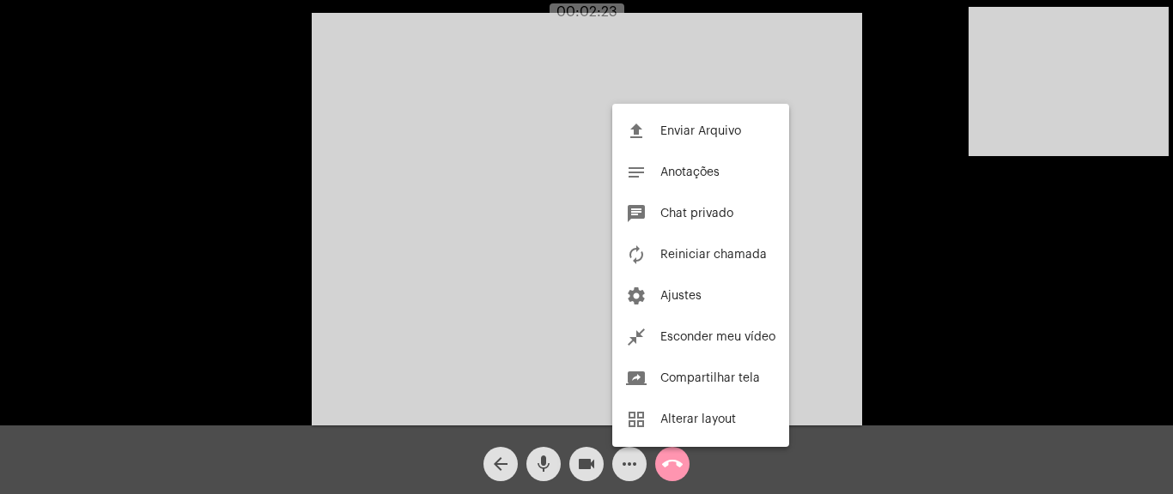
click at [519, 70] on div at bounding box center [586, 247] width 1173 height 494
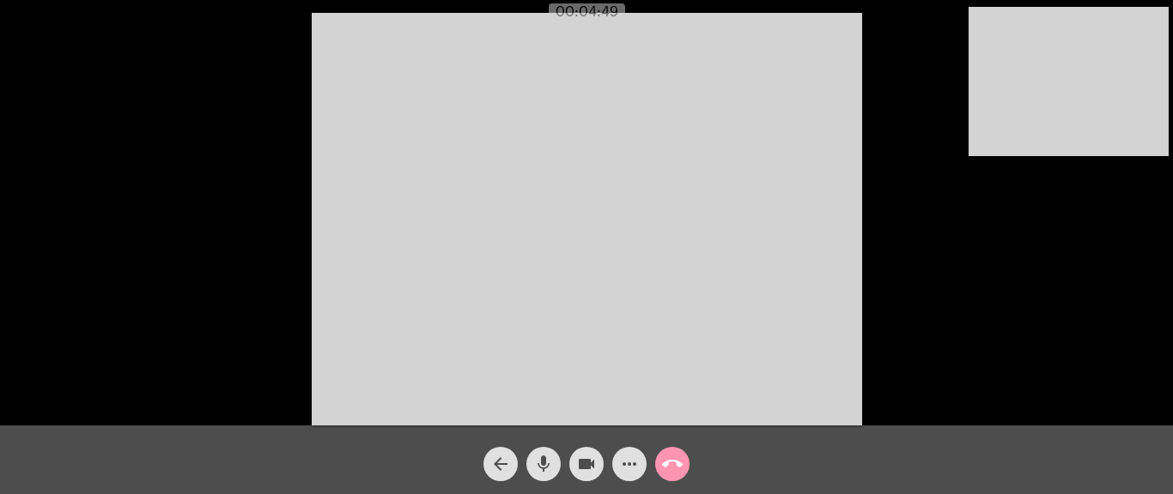
click at [684, 459] on button "call_end" at bounding box center [672, 464] width 34 height 34
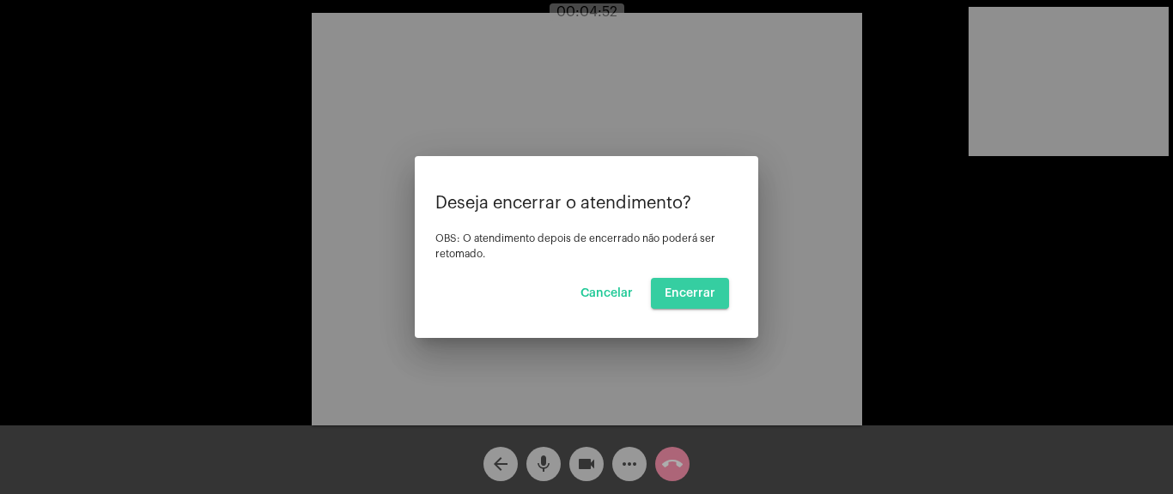
click at [697, 288] on span "Encerrar" at bounding box center [689, 294] width 51 height 12
